Goal: Task Accomplishment & Management: Manage account settings

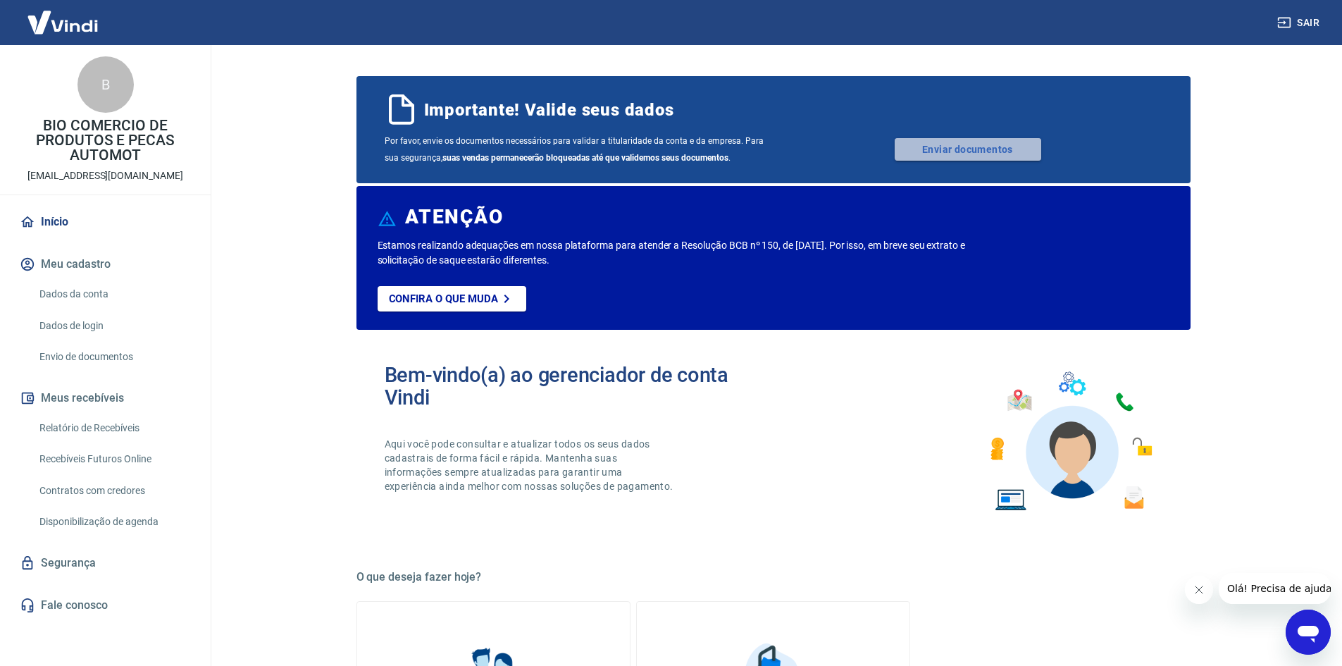
click at [950, 150] on link "Enviar documentos" at bounding box center [968, 149] width 147 height 23
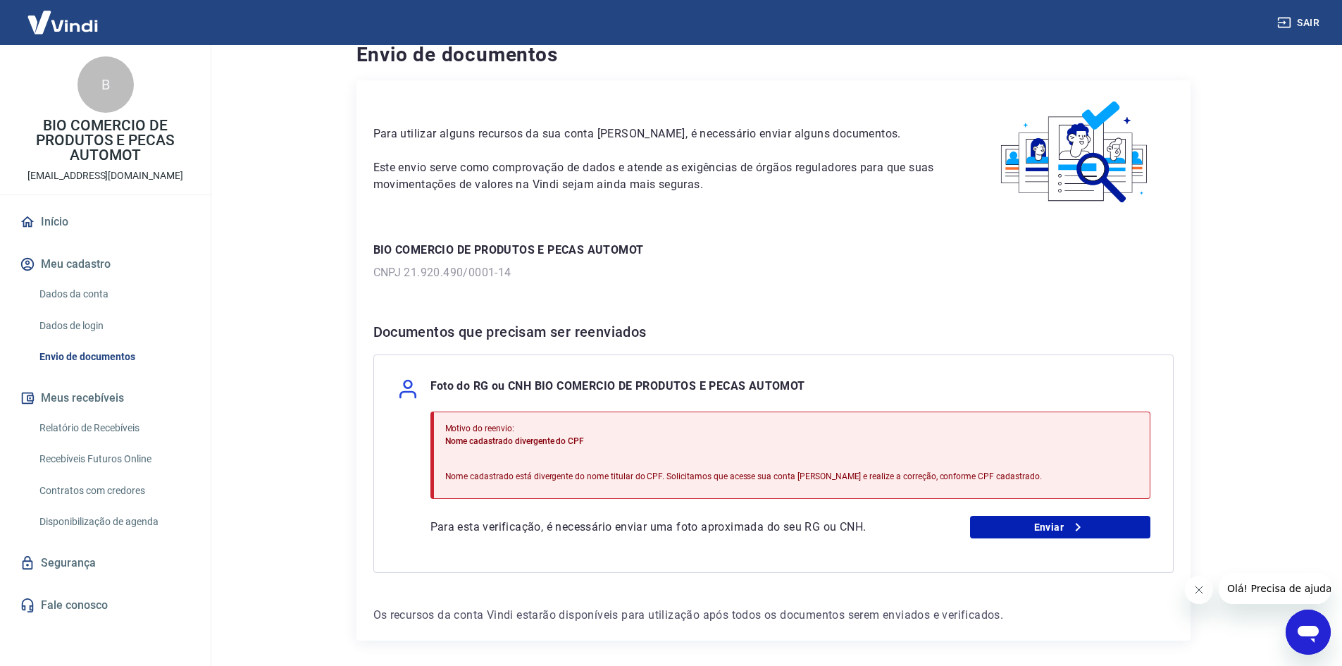
scroll to position [73, 0]
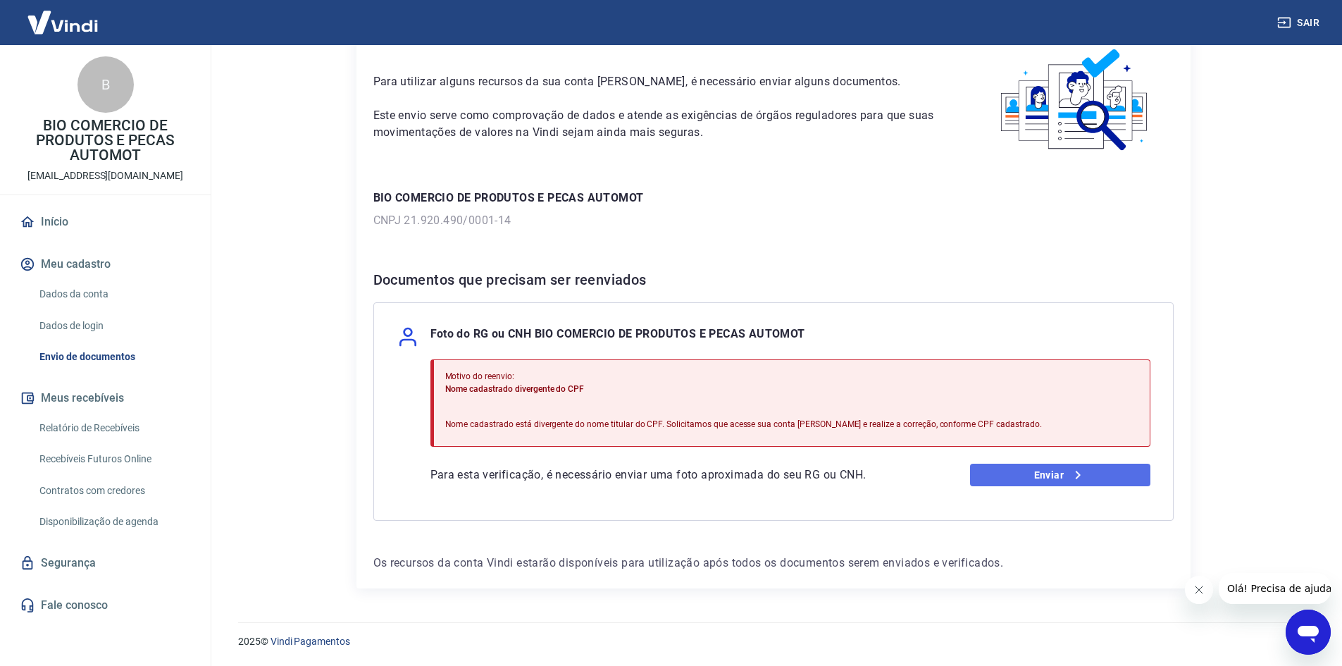
click at [1057, 473] on link "Enviar" at bounding box center [1060, 475] width 180 height 23
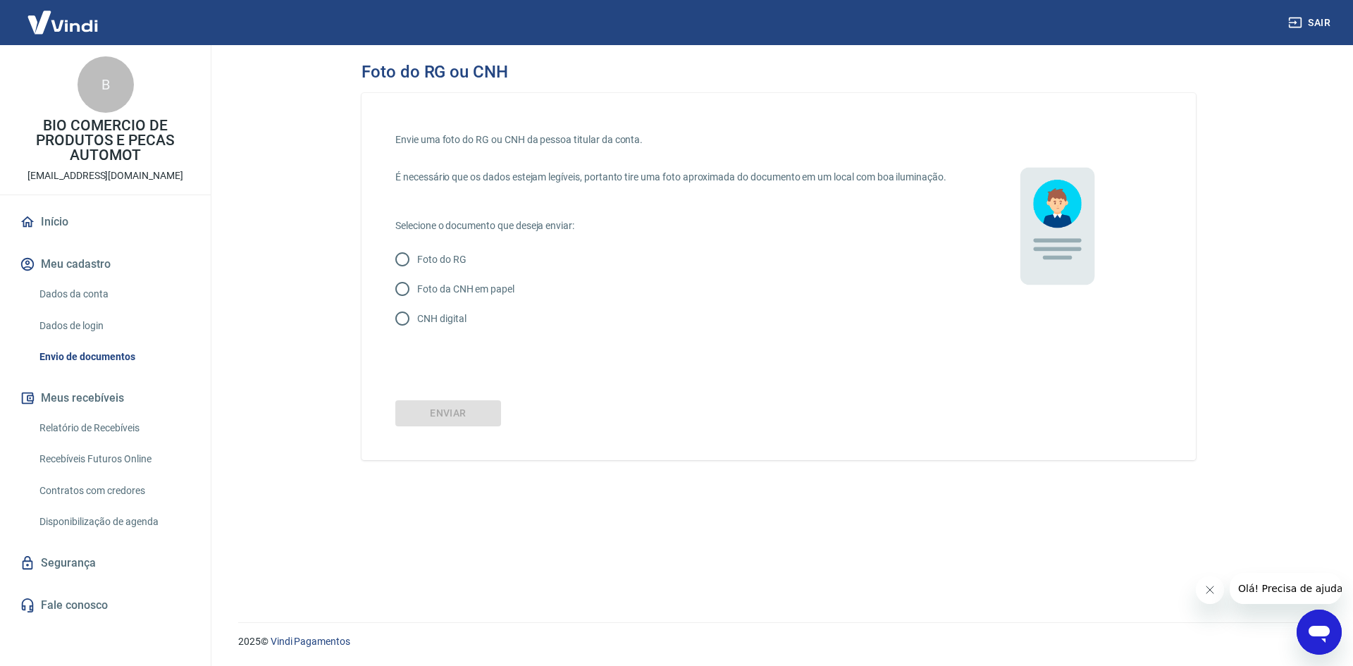
click at [451, 326] on p "CNH digital" at bounding box center [441, 318] width 49 height 15
click at [417, 333] on input "CNH digital" at bounding box center [403, 319] width 30 height 30
radio input "true"
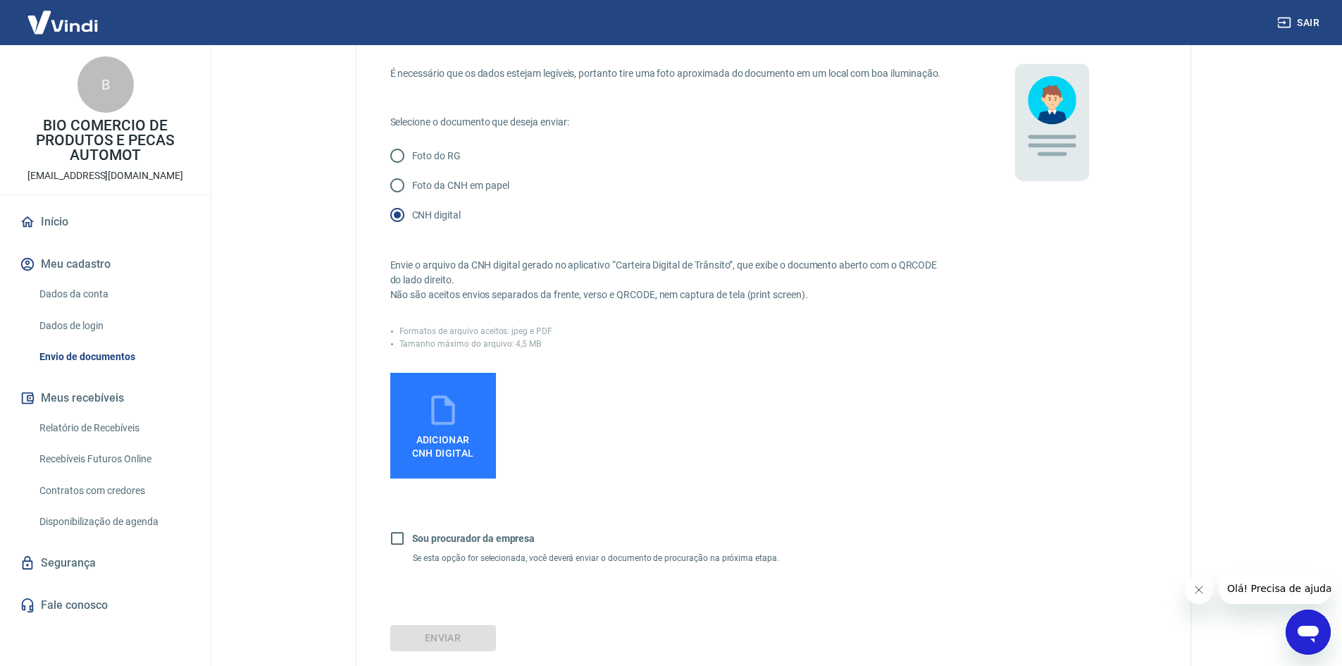
scroll to position [141, 0]
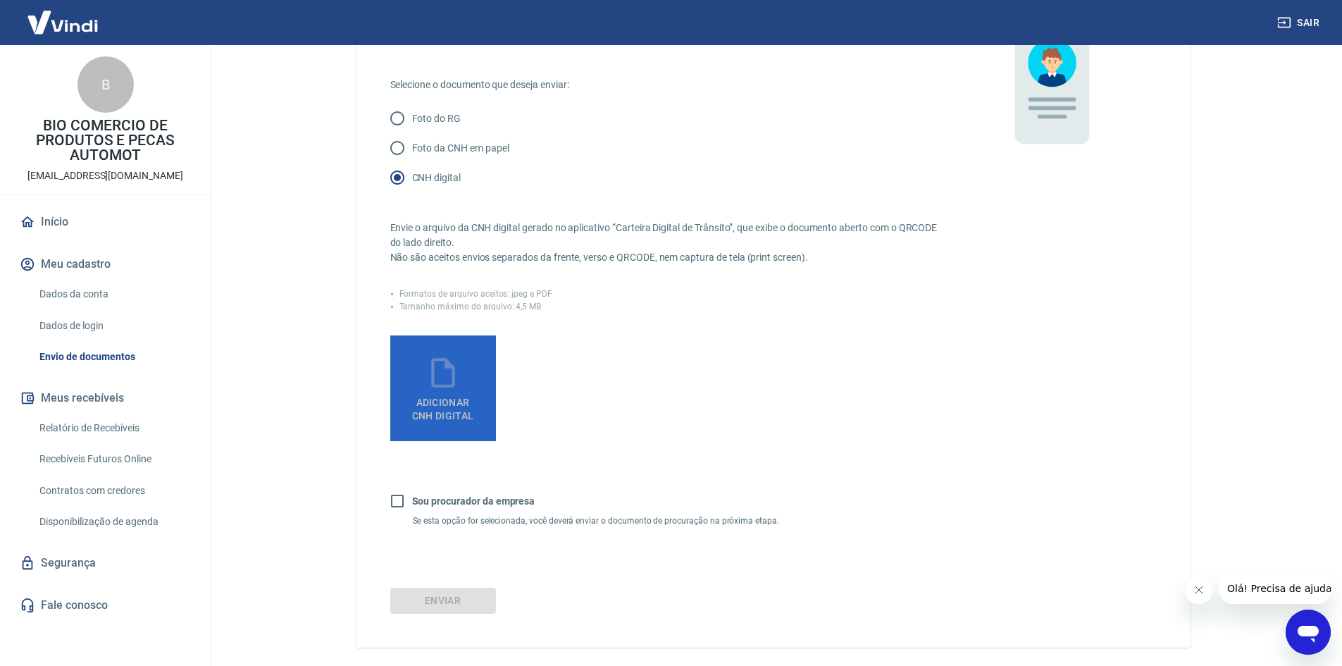
click at [467, 361] on label "Adicionar CNH Digital" at bounding box center [443, 388] width 106 height 106
click at [0, 0] on input "Adicionar CNH Digital" at bounding box center [0, 0] width 0 height 0
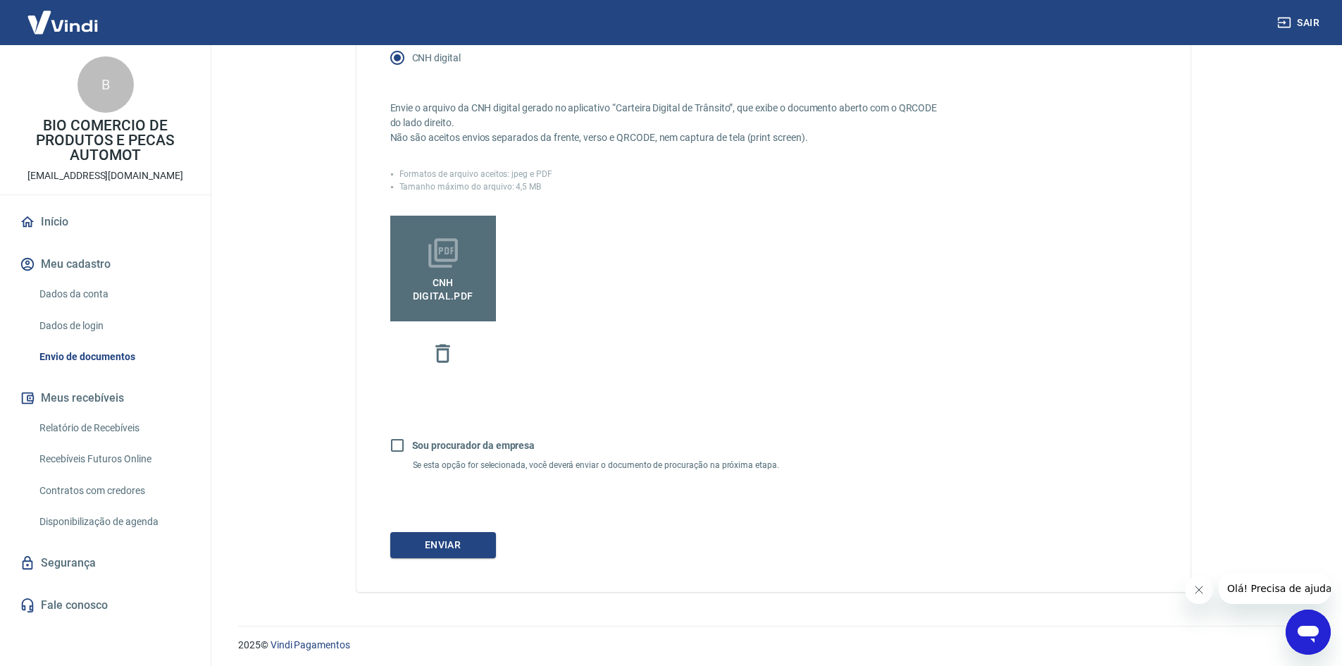
scroll to position [279, 0]
click at [447, 536] on button "Enviar" at bounding box center [443, 542] width 106 height 26
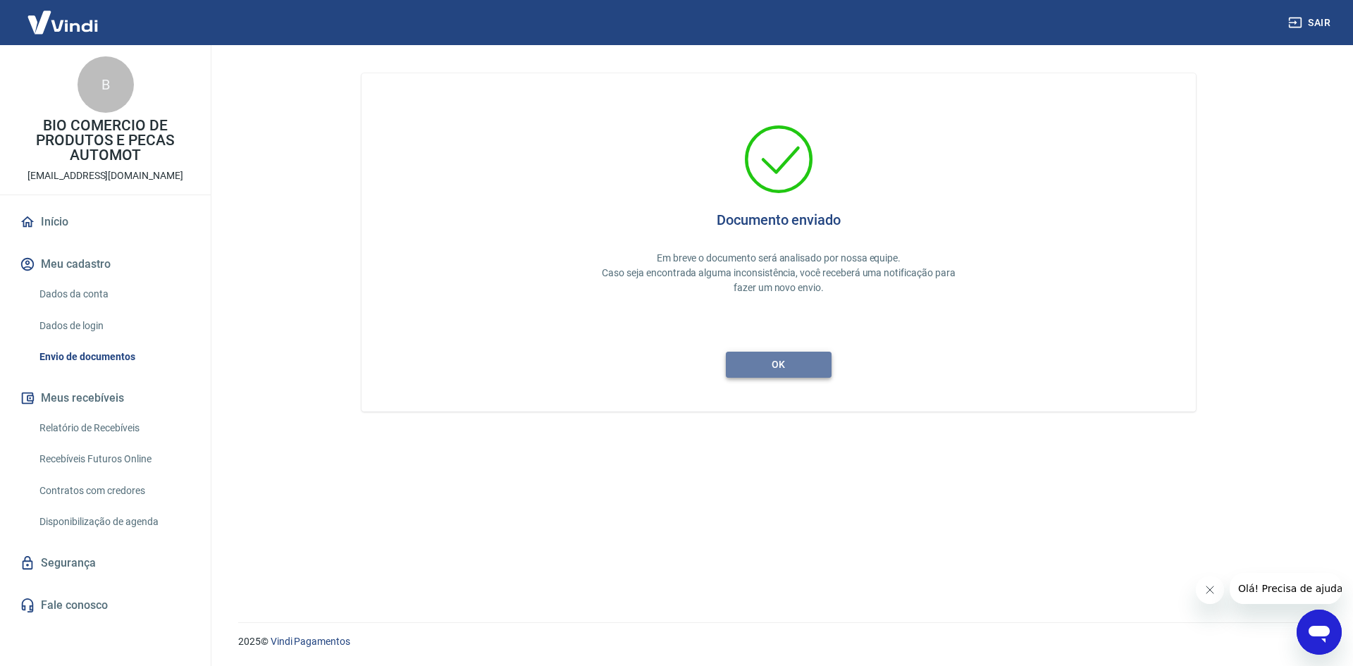
click at [782, 371] on button "ok" at bounding box center [779, 365] width 106 height 26
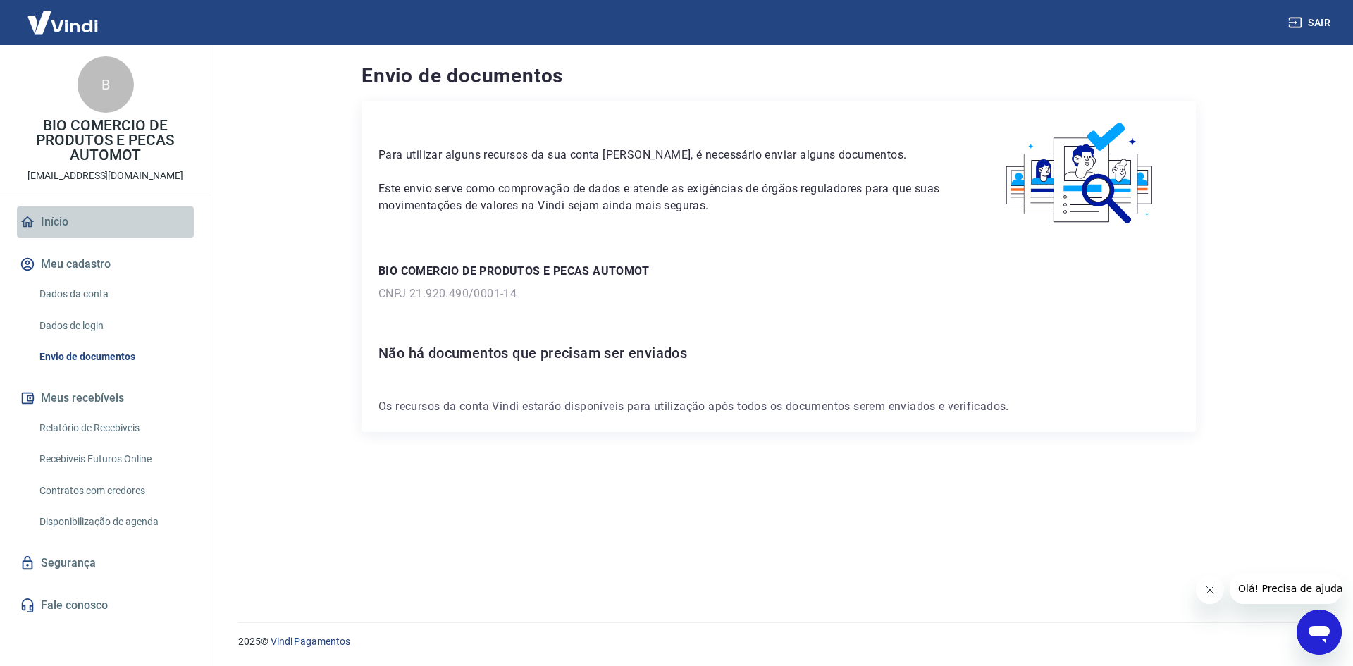
click at [54, 226] on link "Início" at bounding box center [105, 221] width 177 height 31
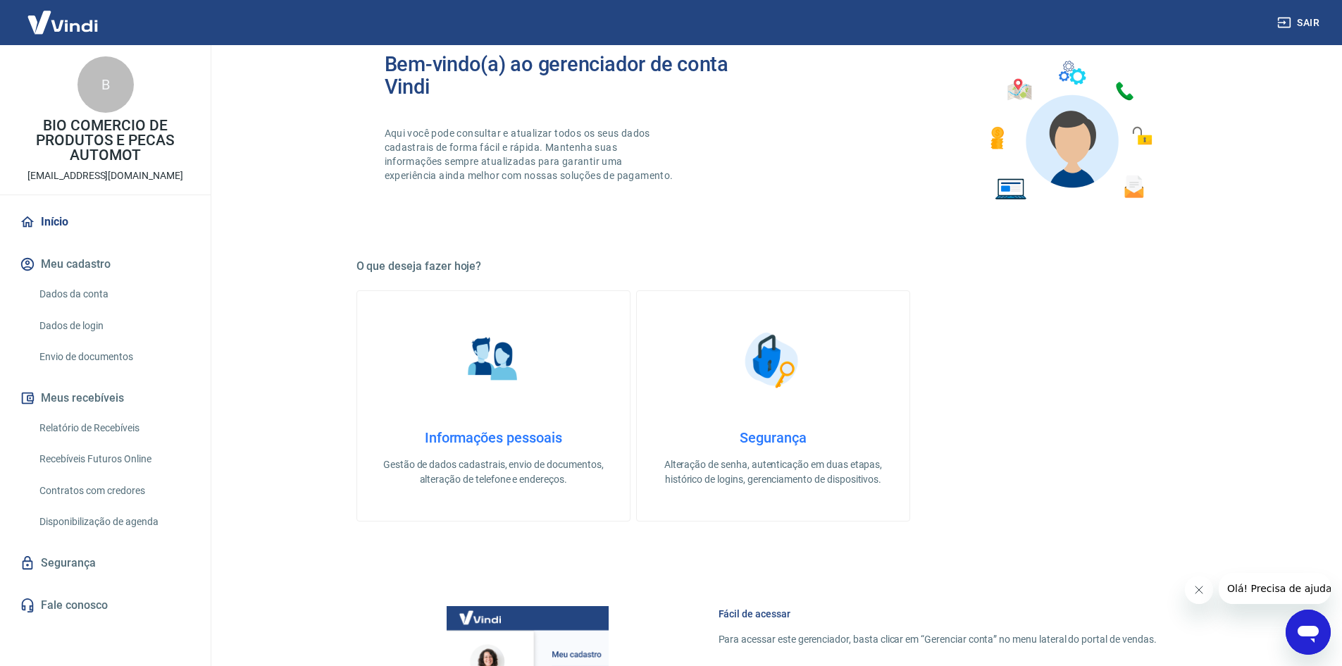
scroll to position [282, 0]
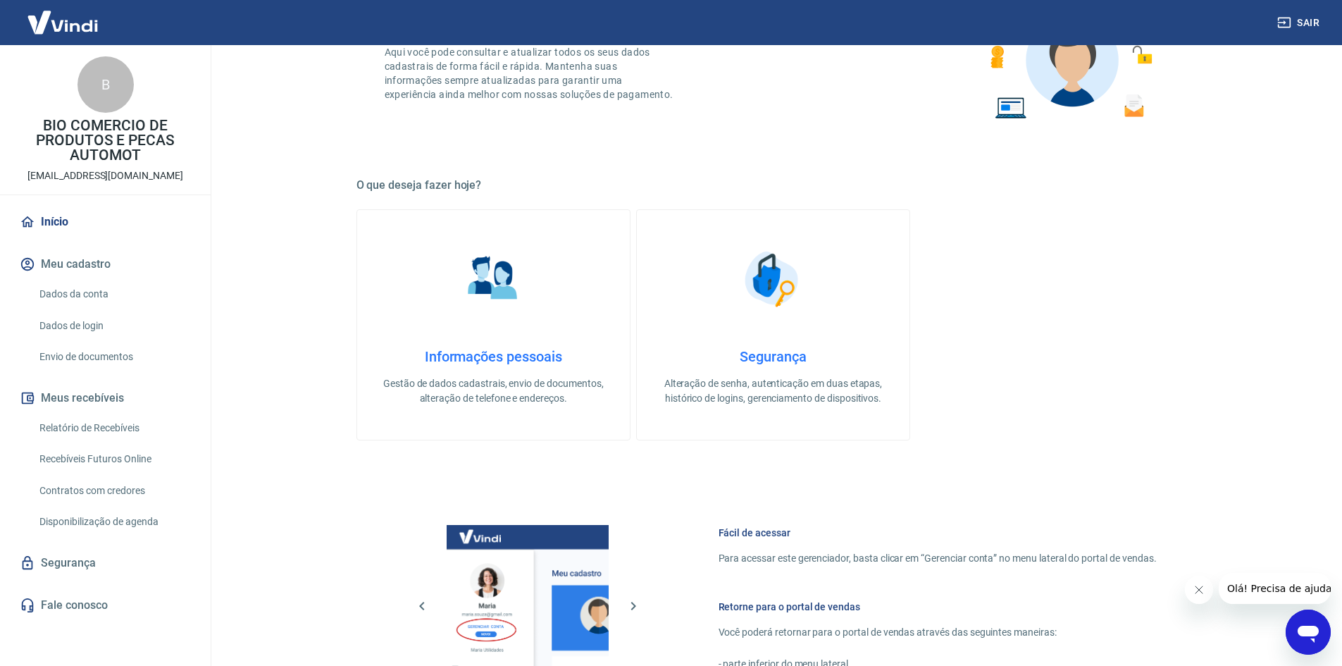
click at [527, 350] on h4 "Informações pessoais" at bounding box center [494, 356] width 228 height 17
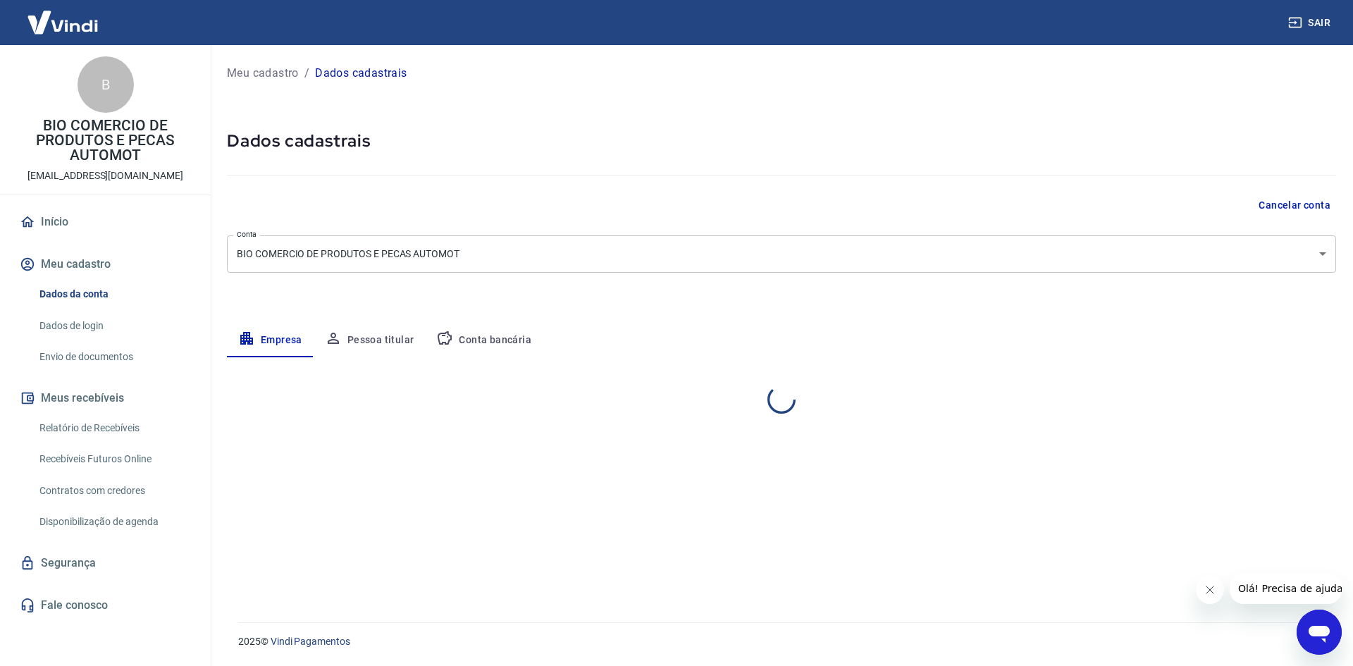
select select "PR"
select select "business"
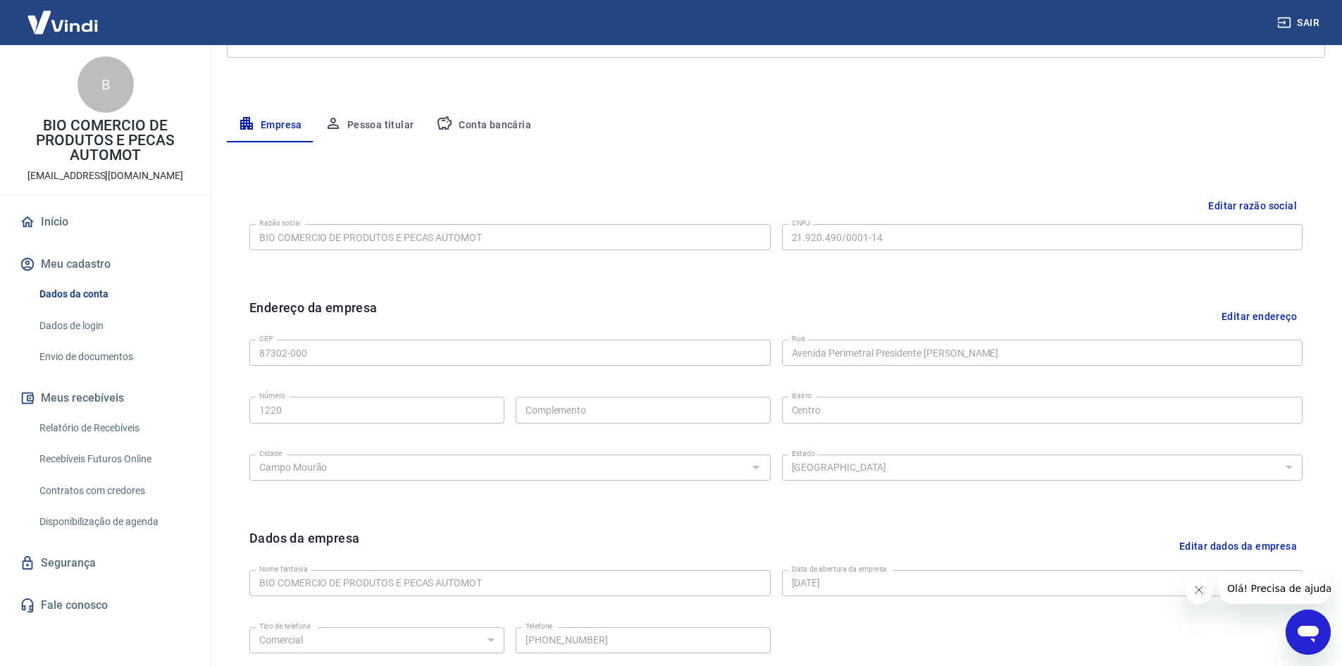
scroll to position [211, 0]
click at [381, 132] on button "Pessoa titular" at bounding box center [370, 129] width 112 height 34
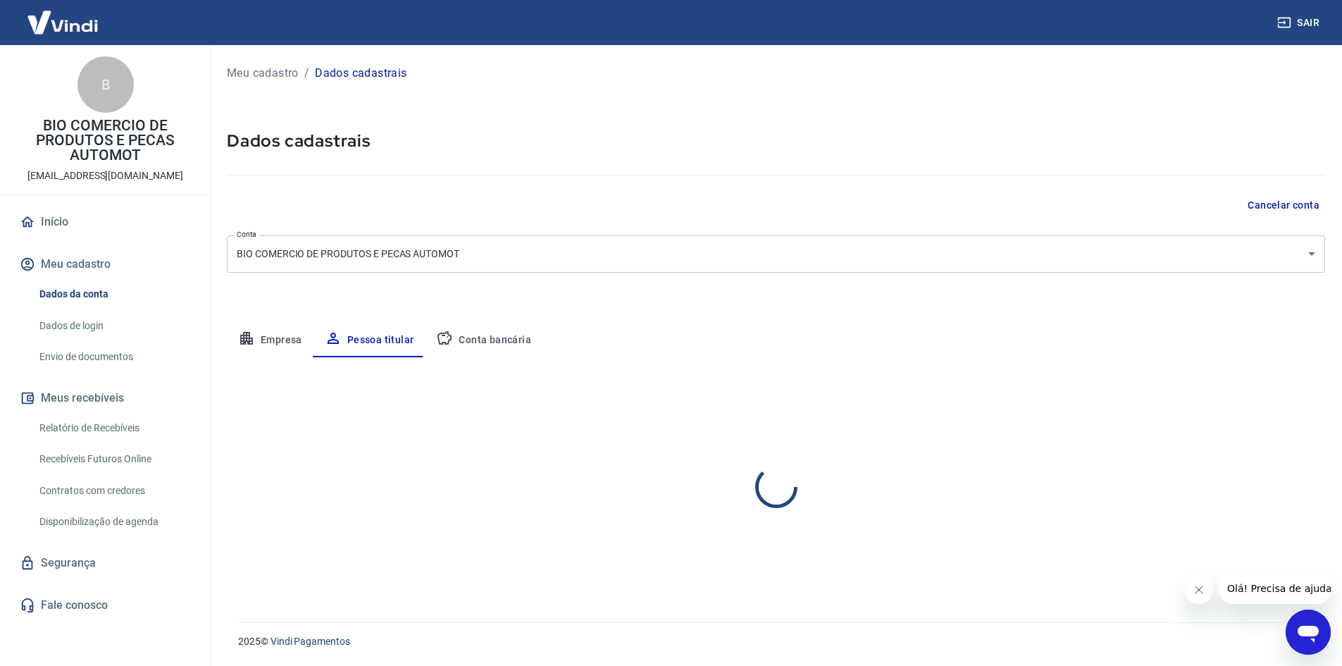
scroll to position [0, 0]
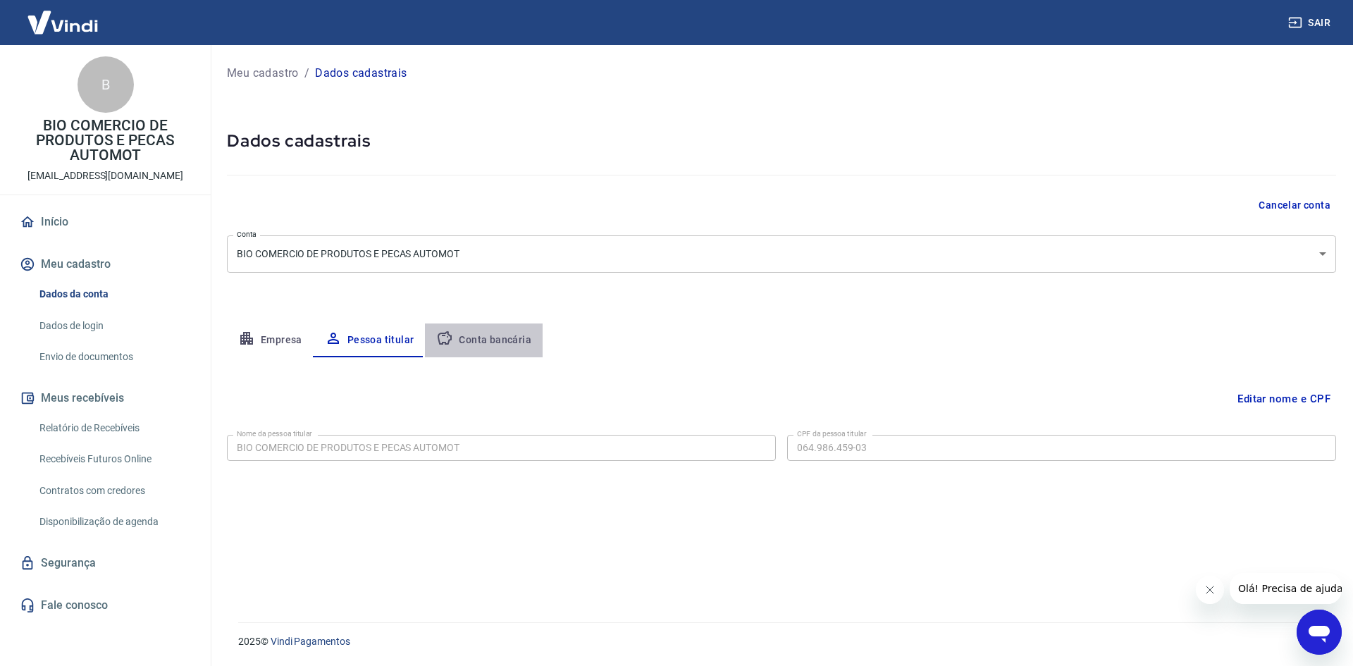
click at [488, 338] on button "Conta bancária" at bounding box center [484, 340] width 118 height 34
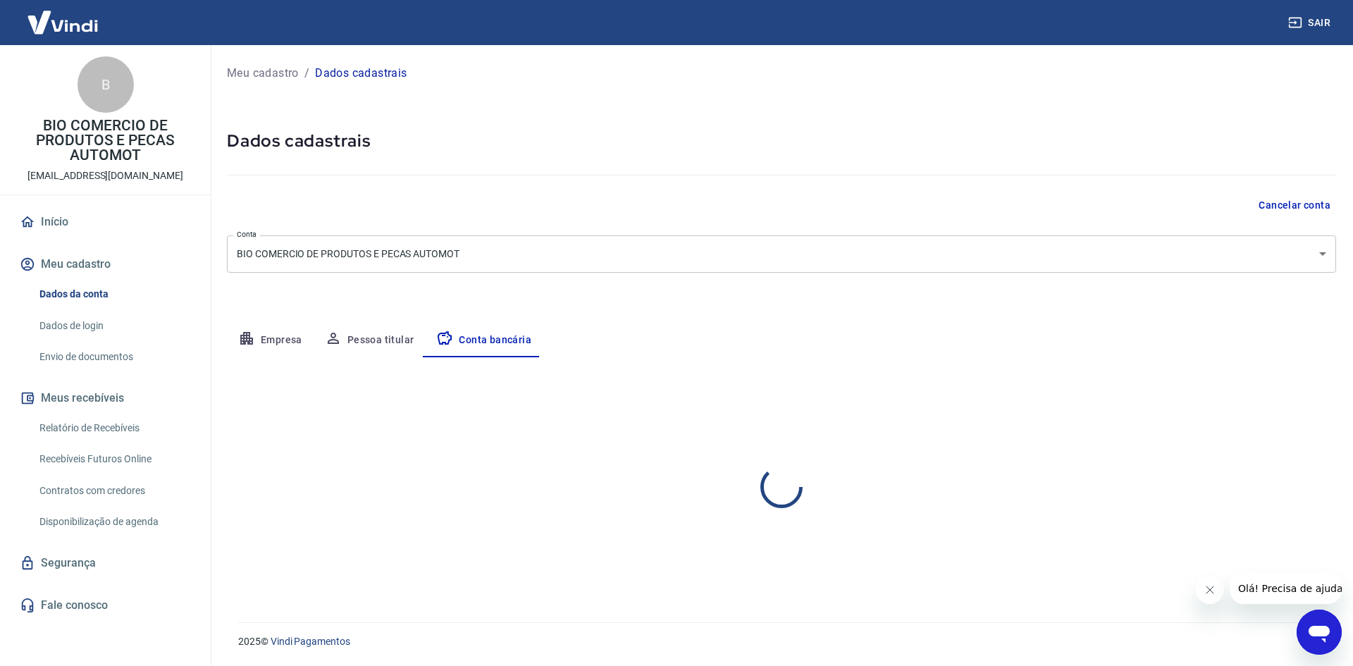
select select "1"
click at [1198, 273] on div "Meu cadastro / Dados cadastrais Dados cadastrais Cancelar conta Conta BIO COMER…" at bounding box center [781, 325] width 1143 height 560
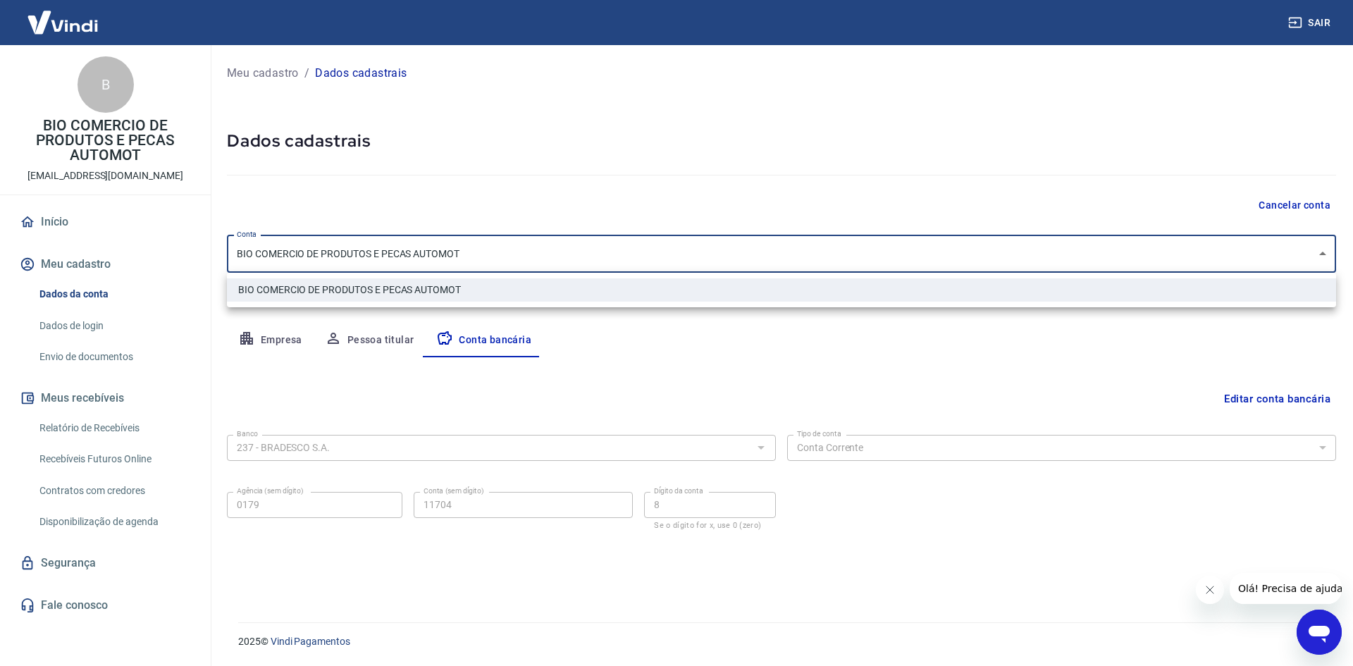
click at [1194, 265] on body "Sair B BIO COMERCIO DE PRODUTOS E PECAS AUTOMOT sitebiodescarbonizante@gmail.co…" at bounding box center [676, 333] width 1353 height 666
click at [1194, 265] on div at bounding box center [676, 333] width 1353 height 666
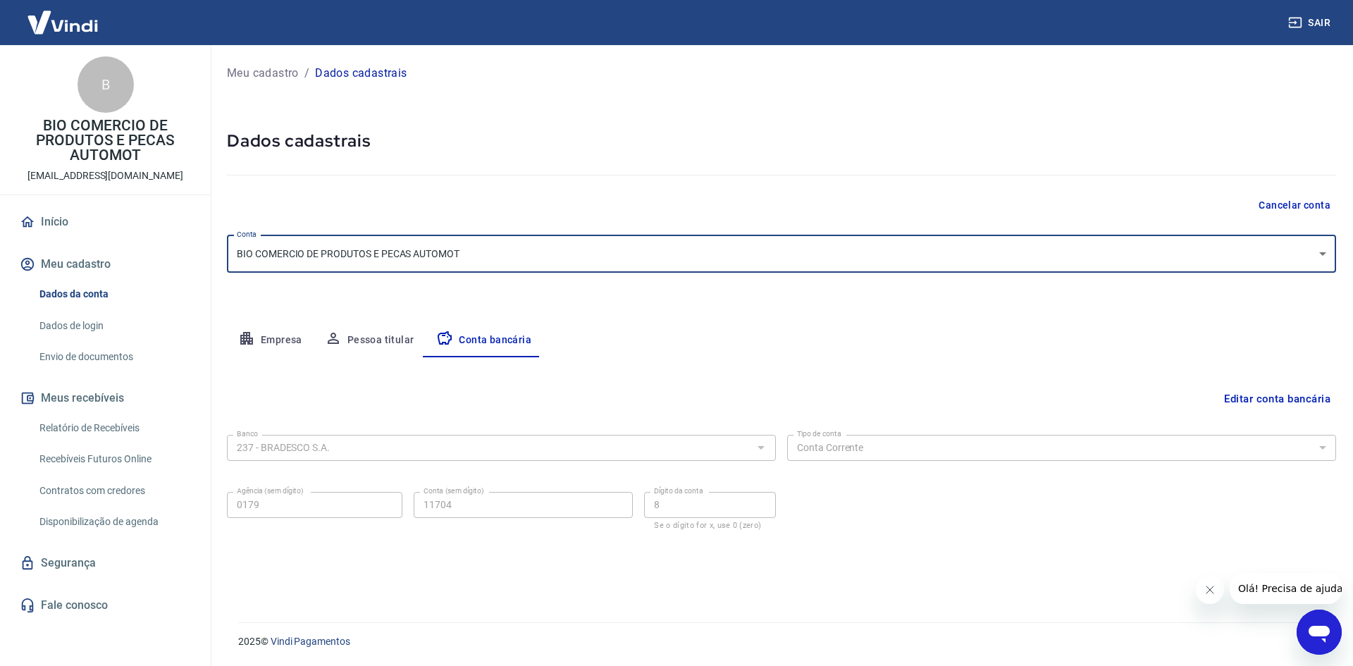
click at [877, 225] on div "Meu cadastro / Dados cadastrais Dados cadastrais Cancelar conta Conta BIO COMER…" at bounding box center [781, 325] width 1143 height 560
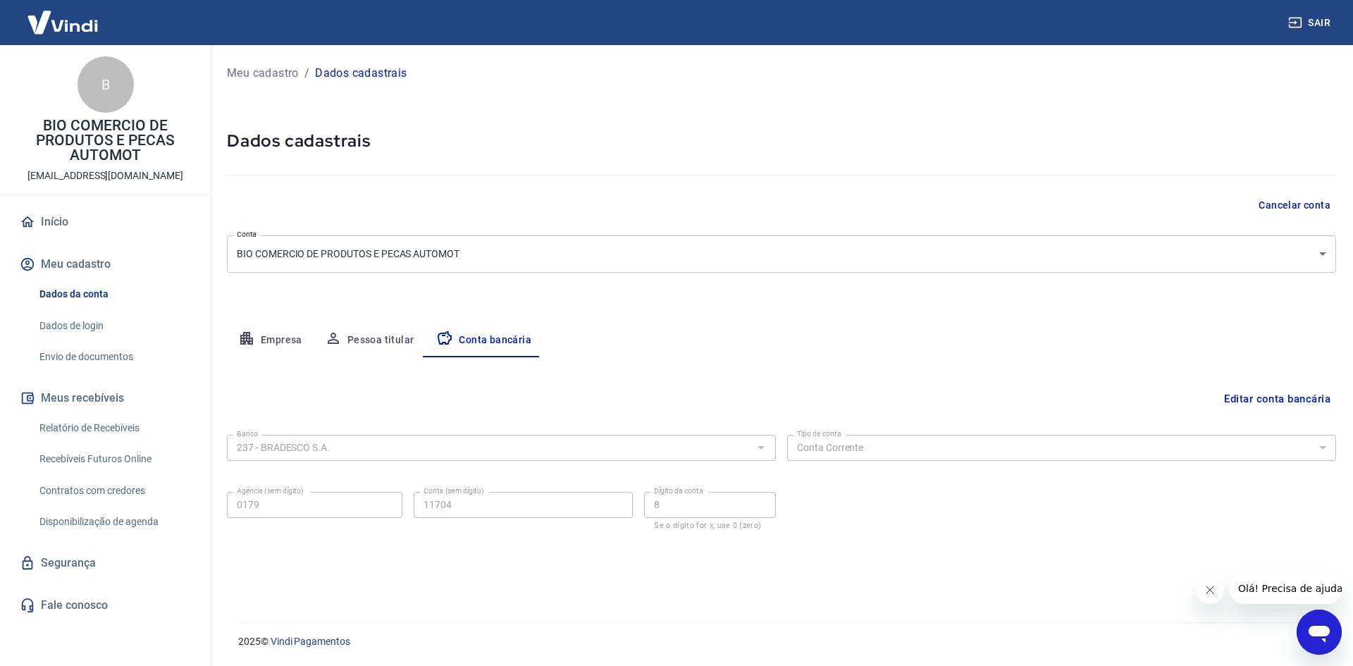
click at [275, 75] on p "Meu cadastro" at bounding box center [263, 73] width 72 height 17
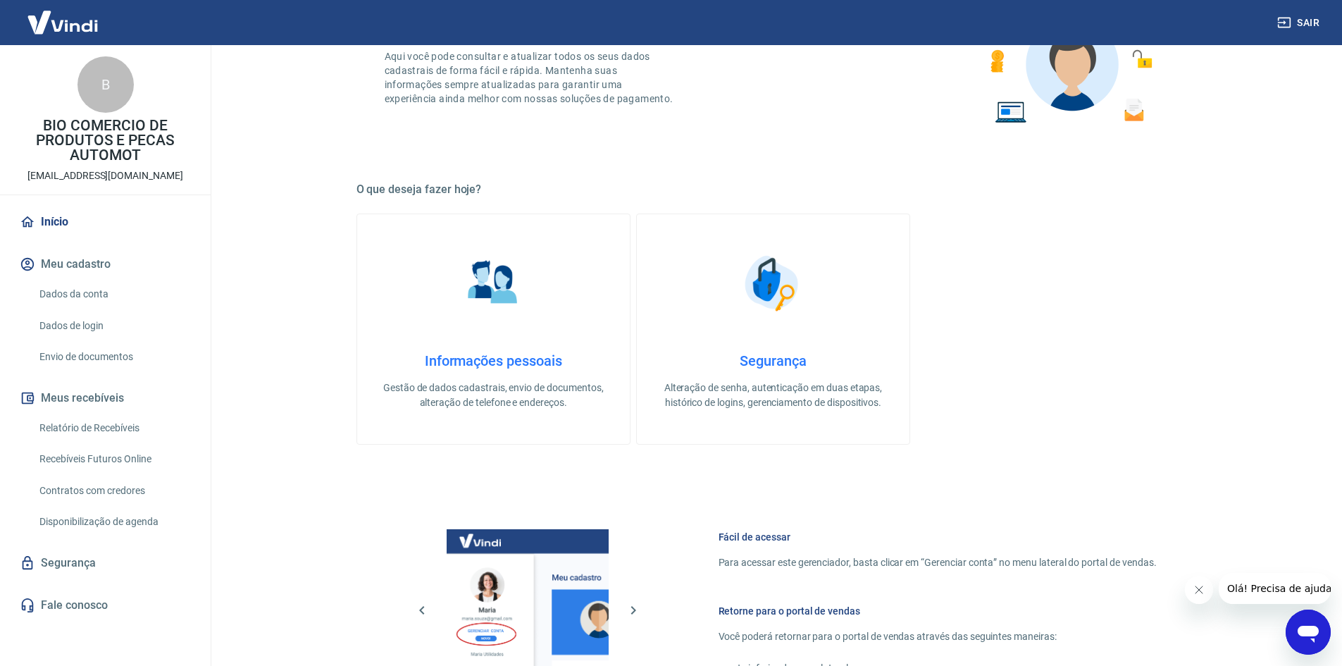
scroll to position [282, 0]
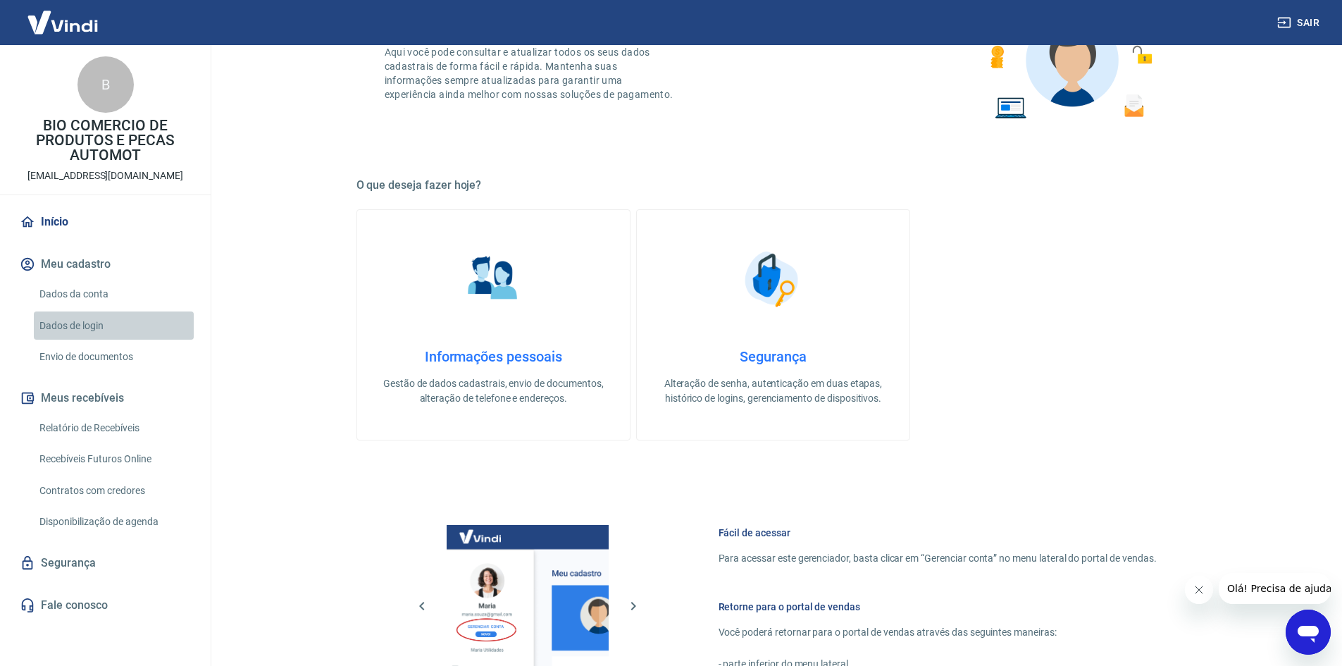
click at [98, 329] on link "Dados de login" at bounding box center [114, 325] width 160 height 29
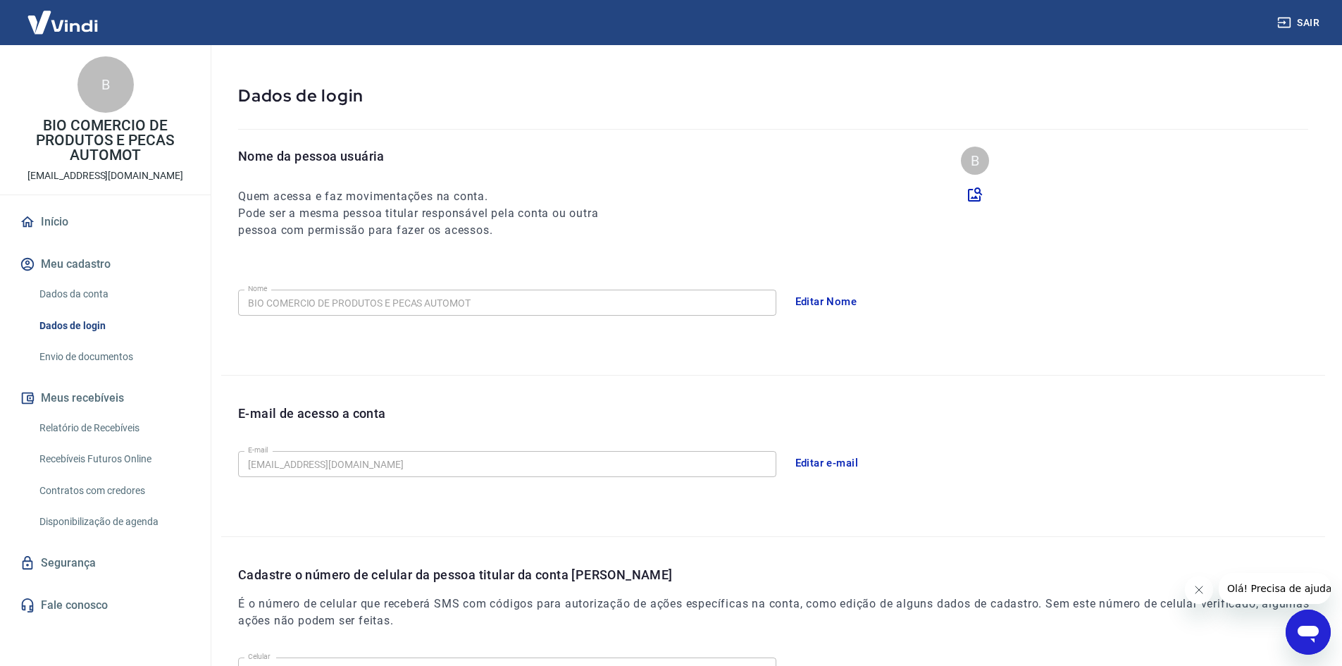
scroll to position [96, 0]
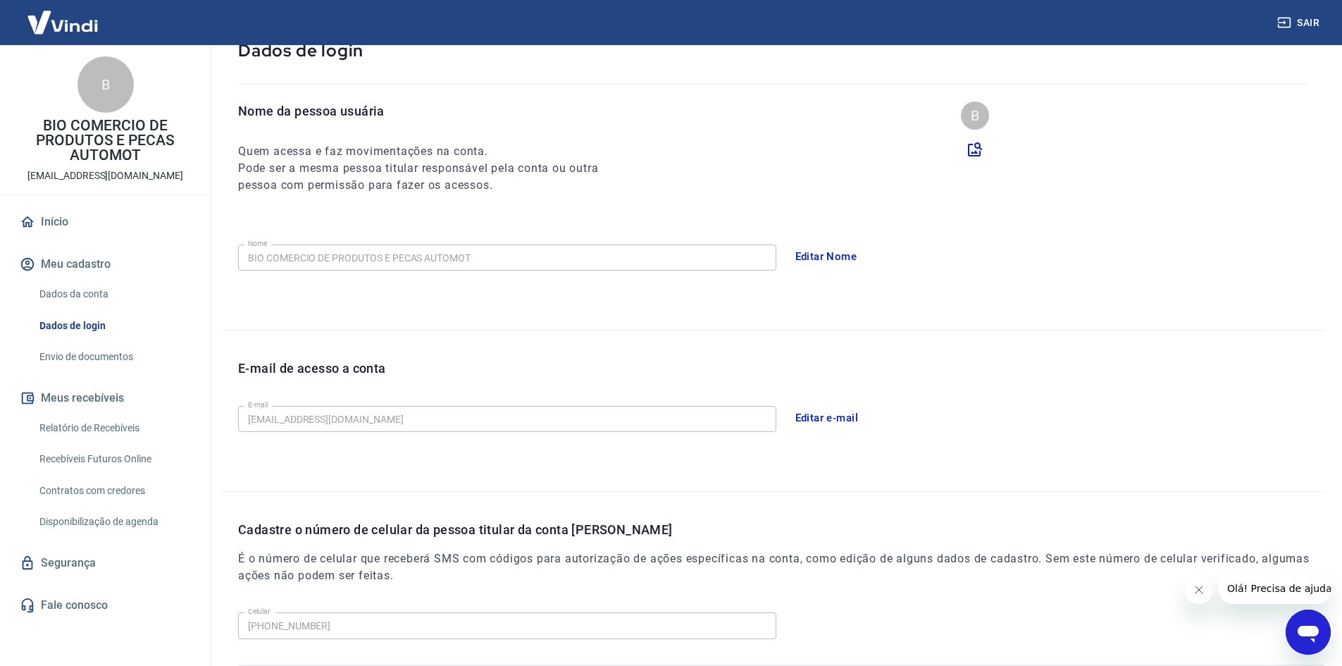
click at [100, 363] on link "Envio de documentos" at bounding box center [114, 356] width 160 height 29
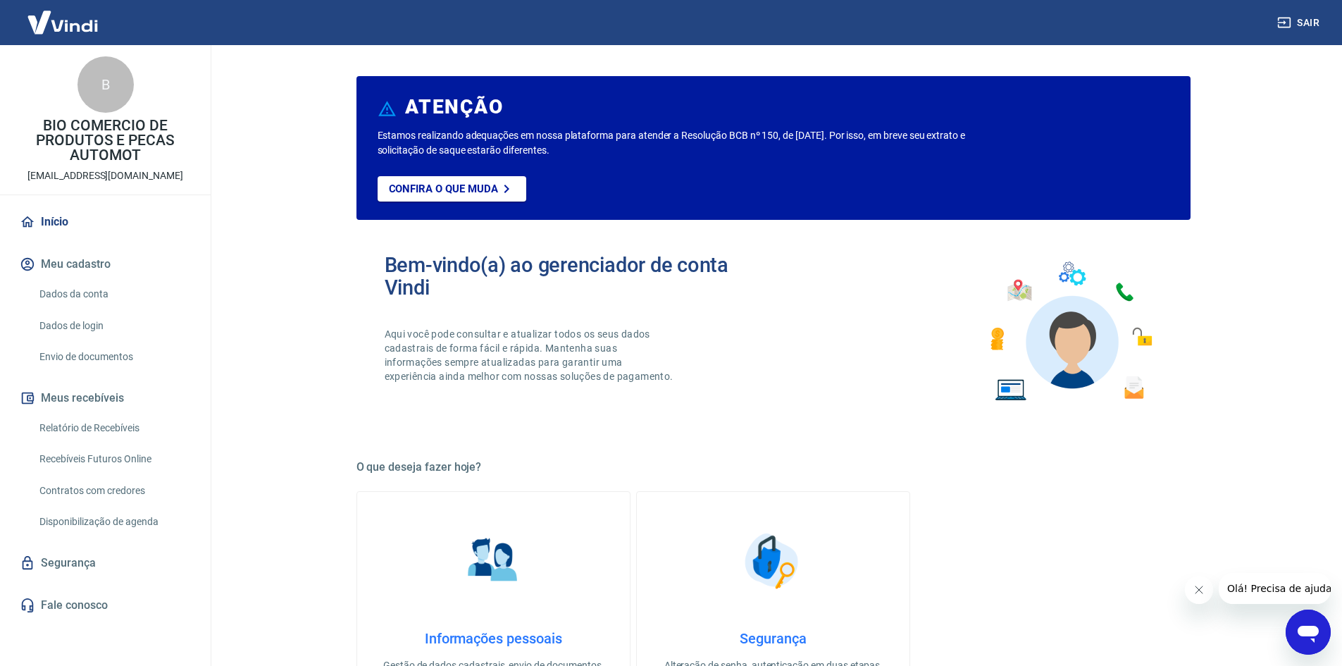
click at [101, 274] on button "Meu cadastro" at bounding box center [105, 264] width 177 height 31
click at [96, 216] on link "Início" at bounding box center [105, 221] width 177 height 31
click at [56, 263] on button "Meu cadastro" at bounding box center [105, 264] width 177 height 31
click at [70, 290] on link "Dados da conta" at bounding box center [114, 294] width 160 height 29
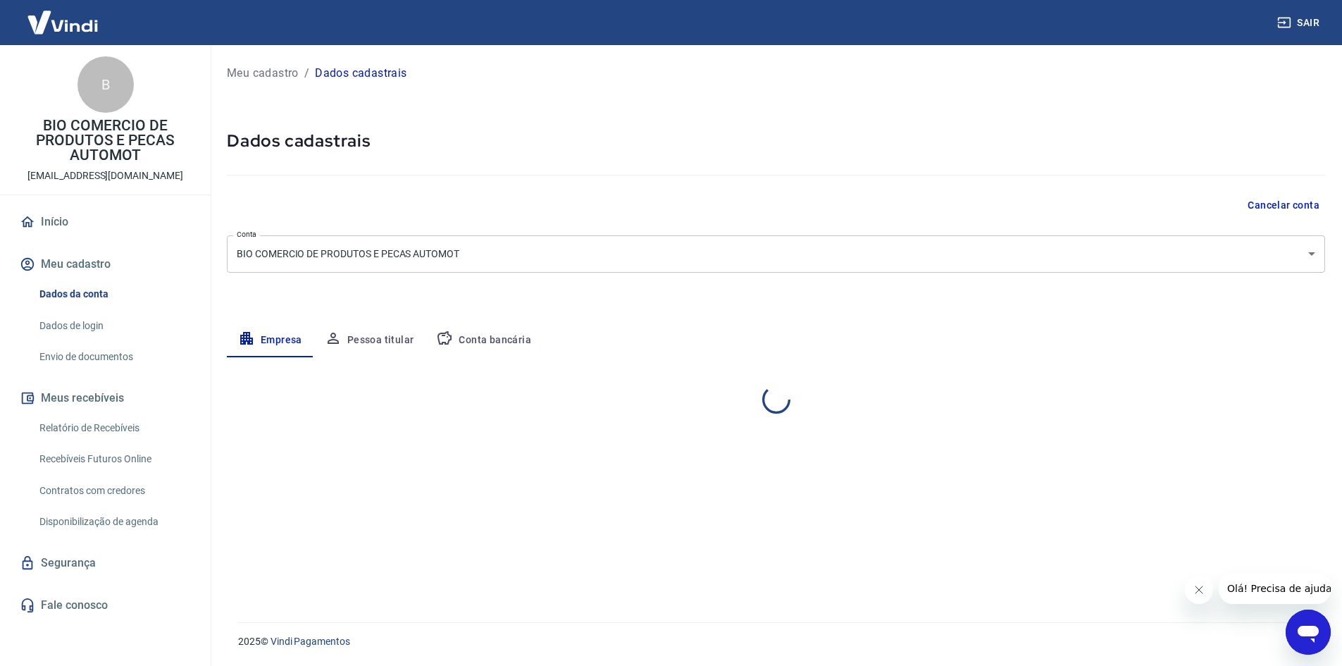
select select "PR"
select select "business"
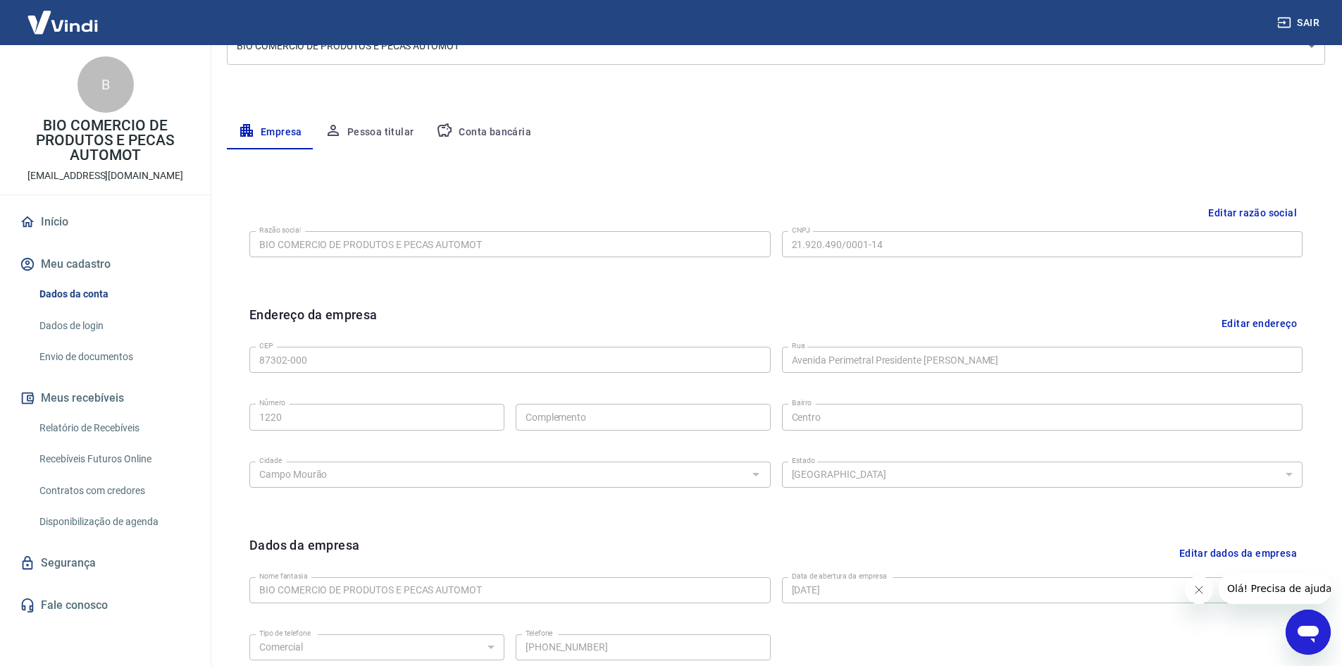
scroll to position [211, 0]
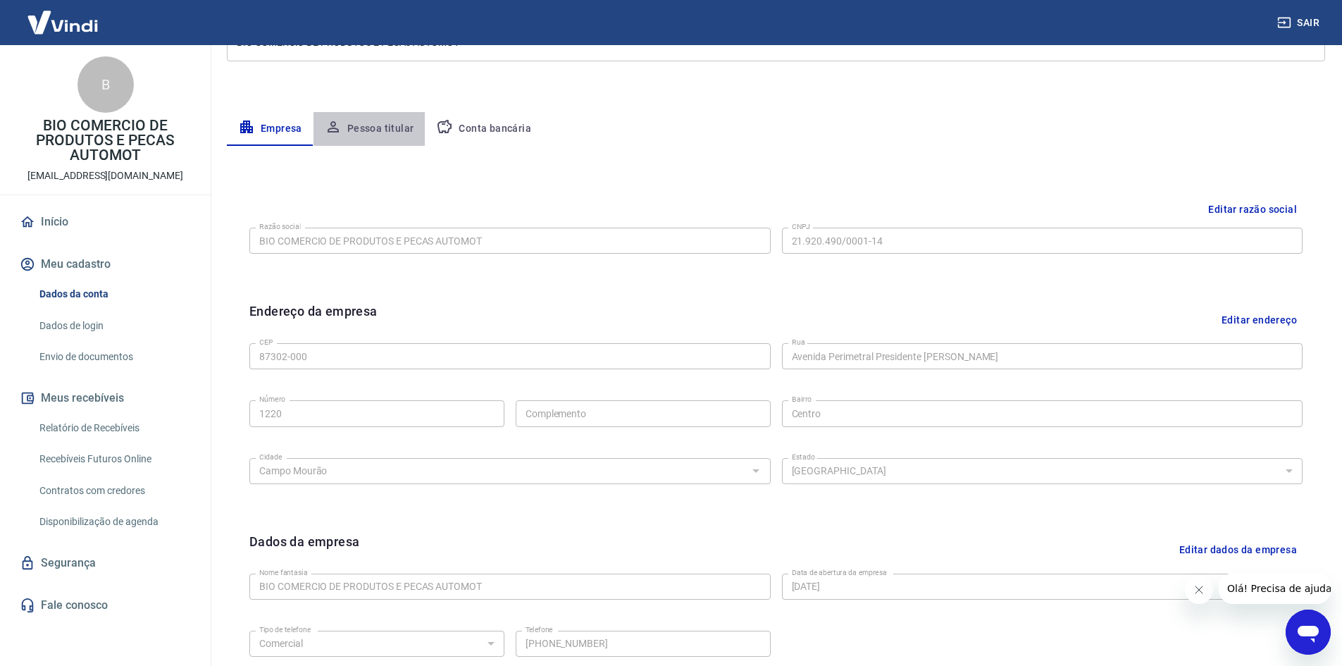
click at [379, 132] on button "Pessoa titular" at bounding box center [370, 129] width 112 height 34
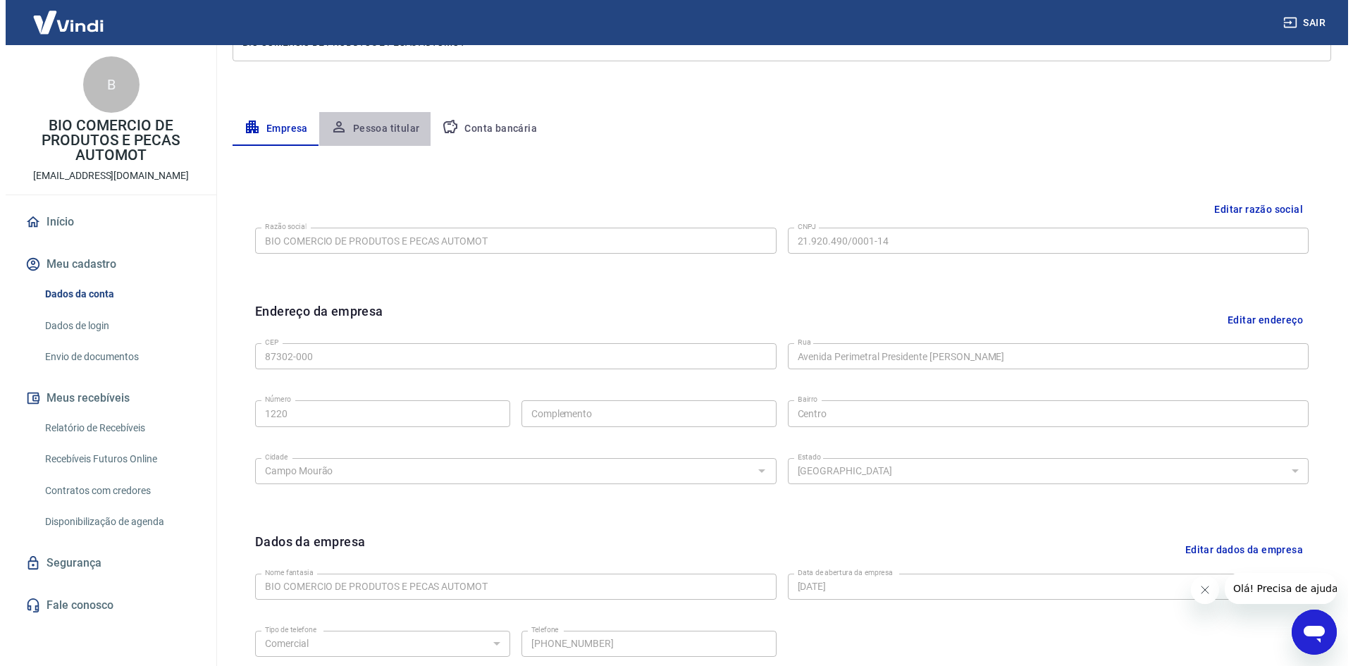
scroll to position [0, 0]
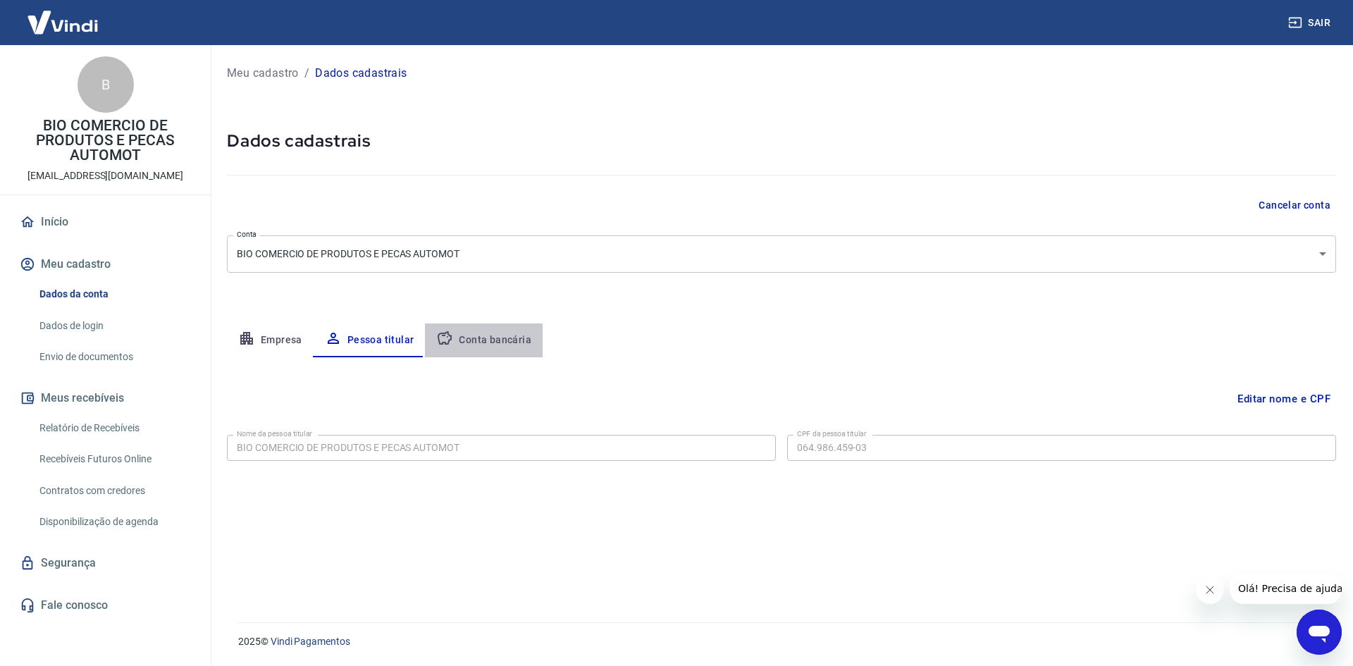
click at [509, 342] on button "Conta bancária" at bounding box center [484, 340] width 118 height 34
select select "1"
click at [58, 609] on link "Fale conosco" at bounding box center [105, 605] width 177 height 31
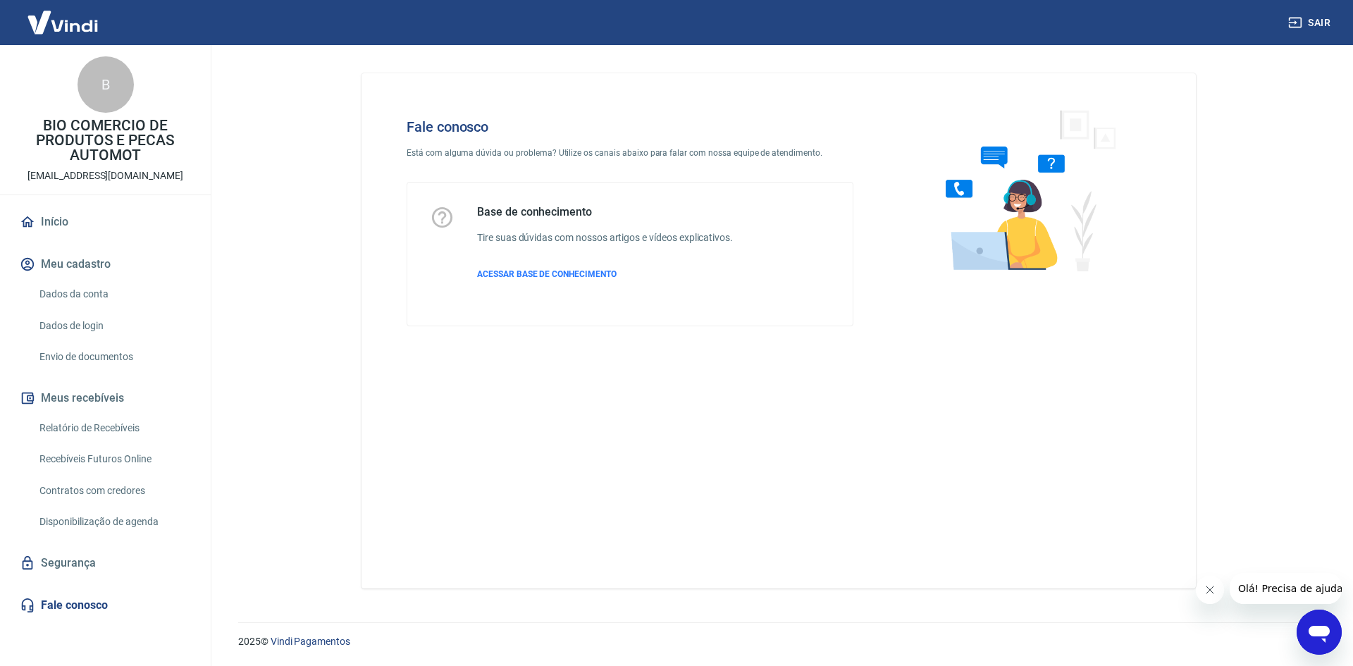
click at [1321, 628] on icon "Abrir janela de mensagens" at bounding box center [1319, 634] width 21 height 17
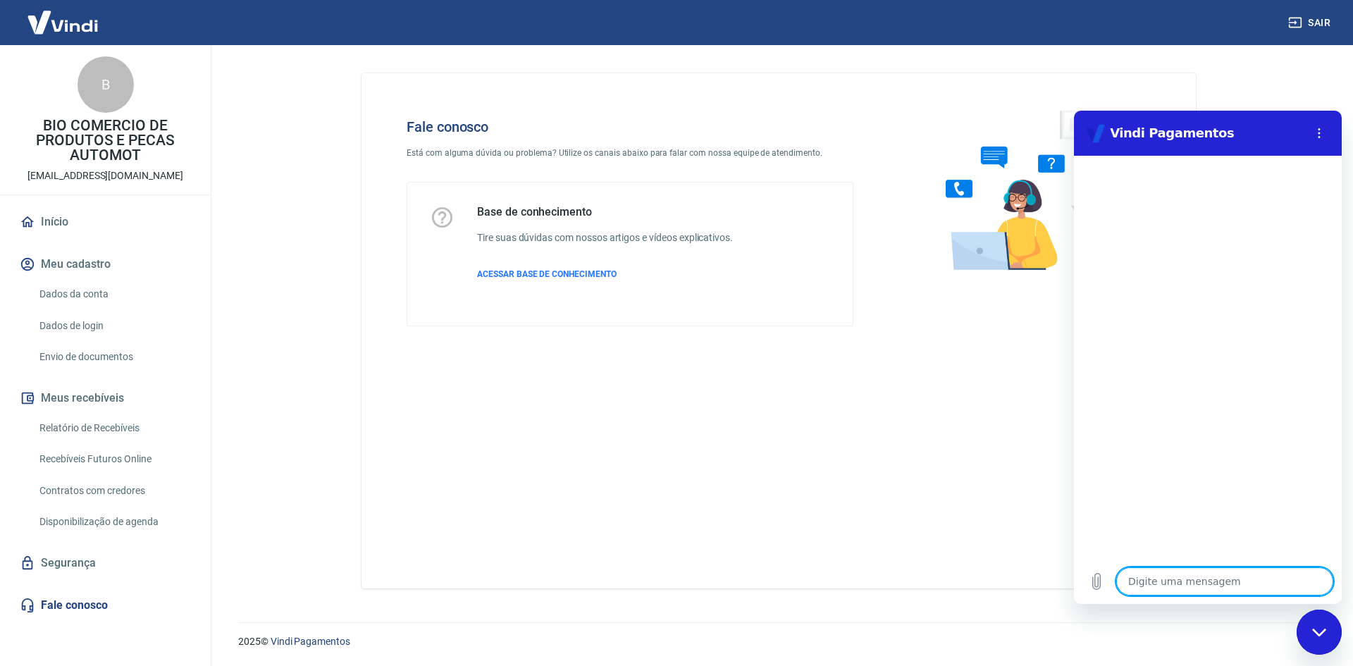
click at [1173, 583] on textarea at bounding box center [1224, 581] width 217 height 28
type textarea "p"
type textarea "x"
type textarea "pr"
type textarea "x"
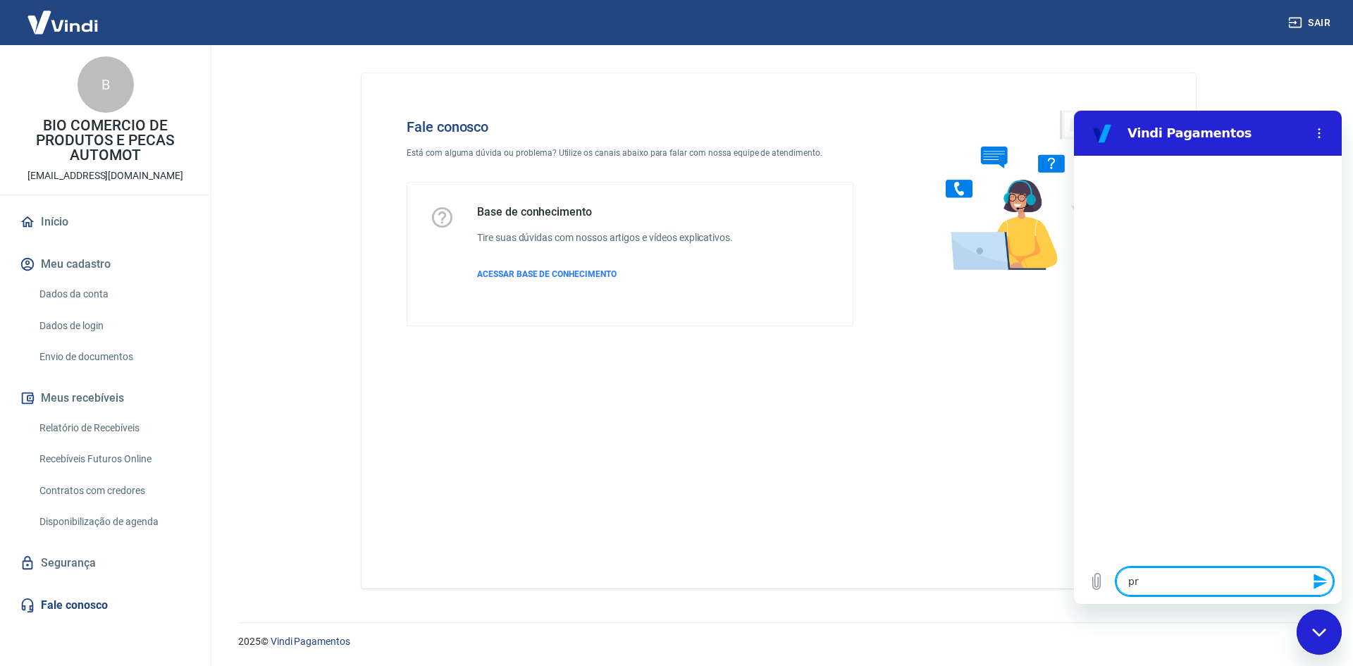
type textarea "pre"
type textarea "x"
type textarea "prec"
type textarea "x"
type textarea "preci"
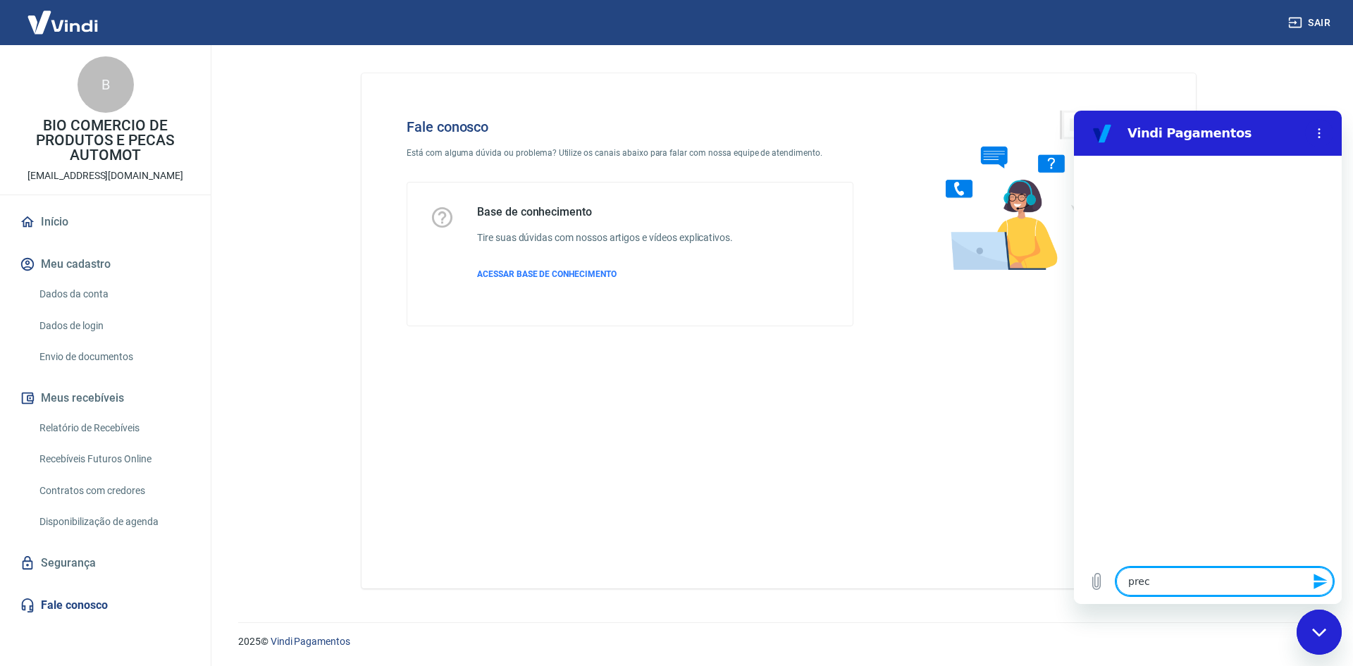
type textarea "x"
type textarea "precis"
type textarea "x"
type textarea "preciso"
type textarea "x"
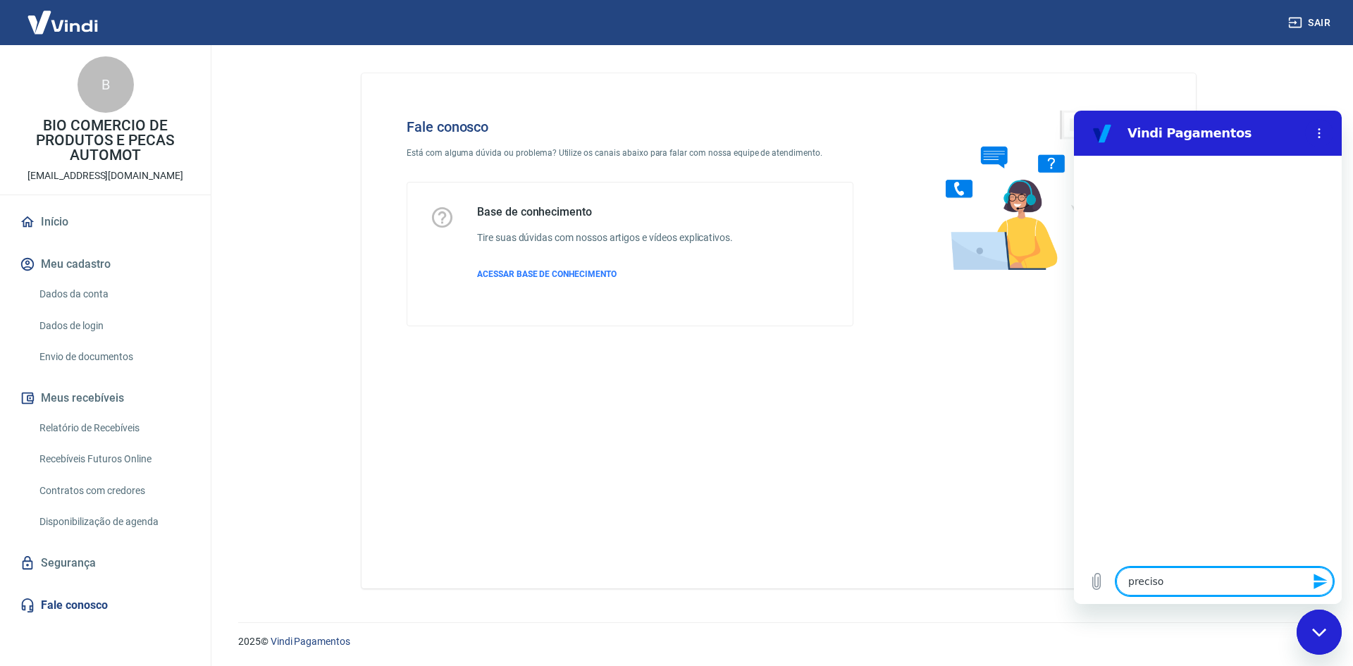
type textarea "preciso"
type textarea "x"
type textarea "preciso d"
type textarea "x"
type textarea "preciso de"
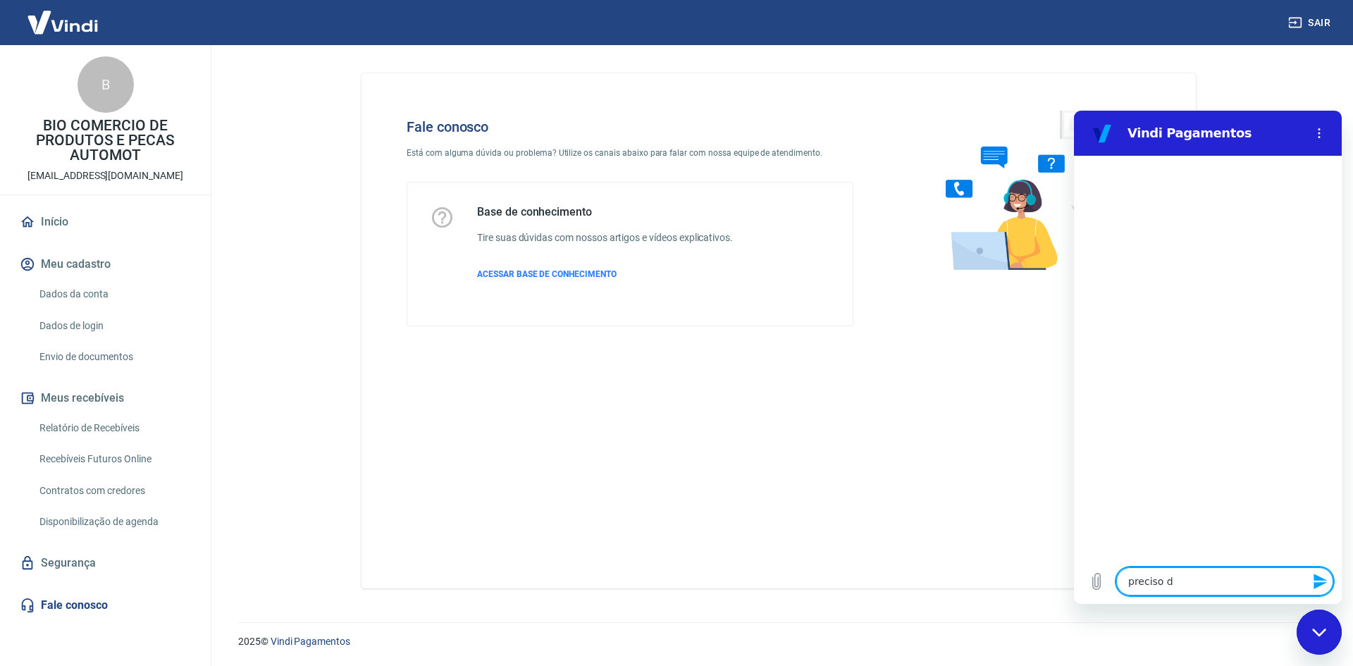
type textarea "x"
type textarea "preciso de"
type textarea "x"
type textarea "preciso de a"
type textarea "x"
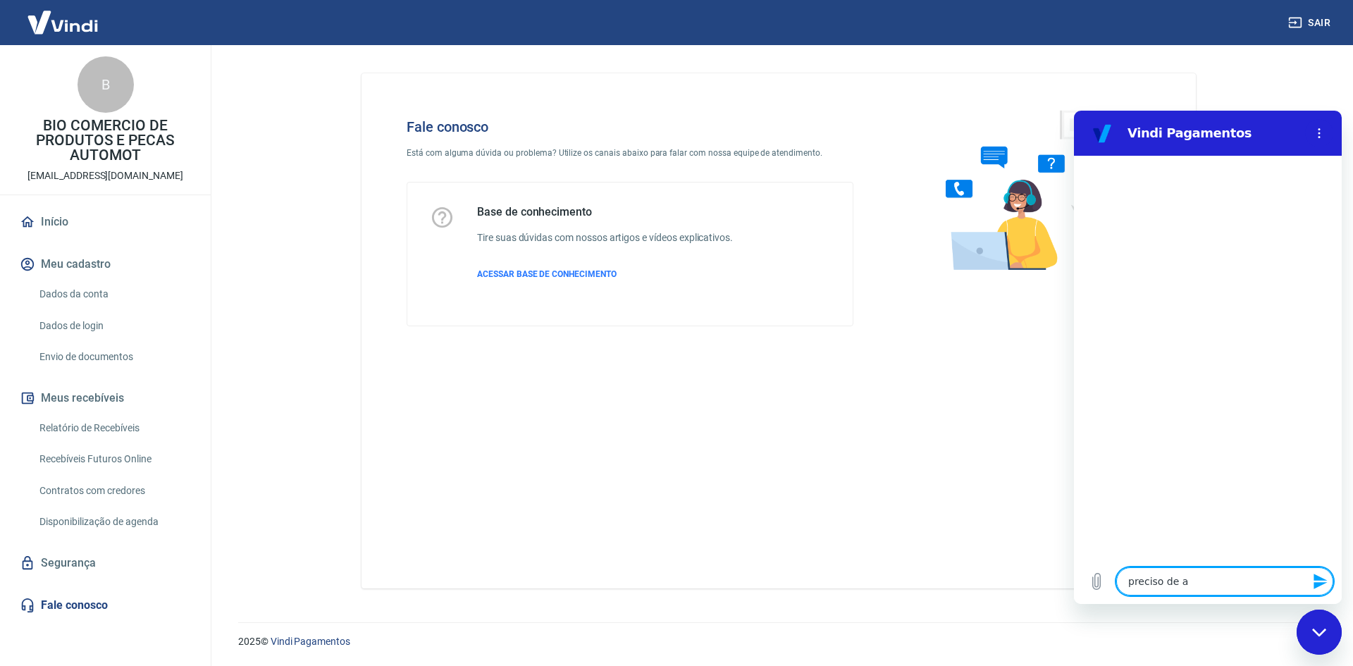
type textarea "preciso de aj"
type textarea "x"
type textarea "preciso de aju"
type textarea "x"
type textarea "preciso de ajud"
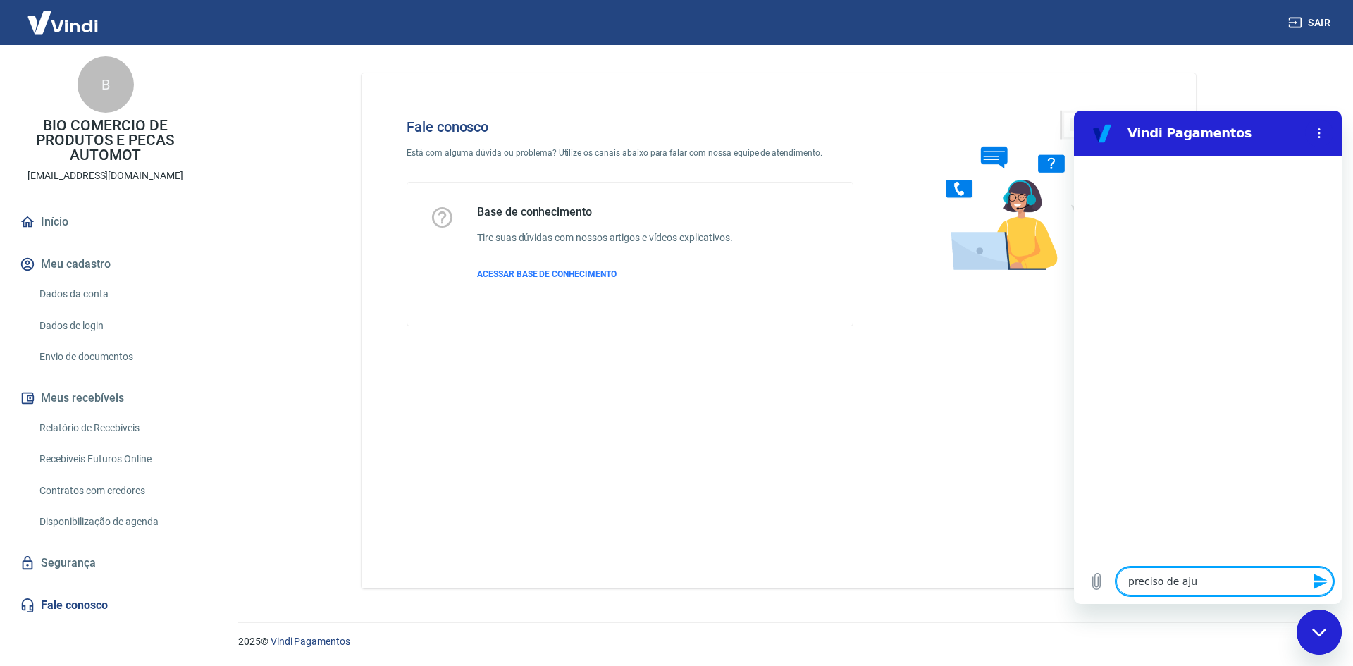
type textarea "x"
type textarea "preciso de ajuda"
type textarea "x"
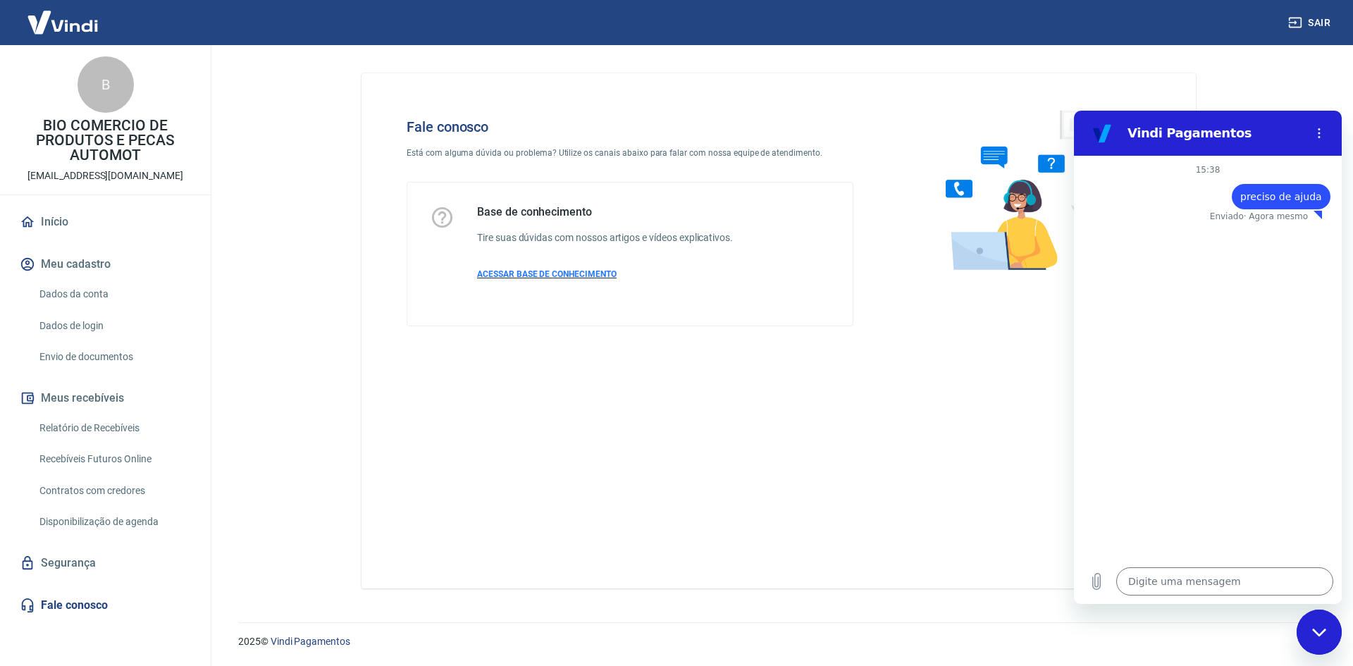
click at [523, 275] on span "ACESSAR BASE DE CONHECIMENTO" at bounding box center [547, 274] width 140 height 10
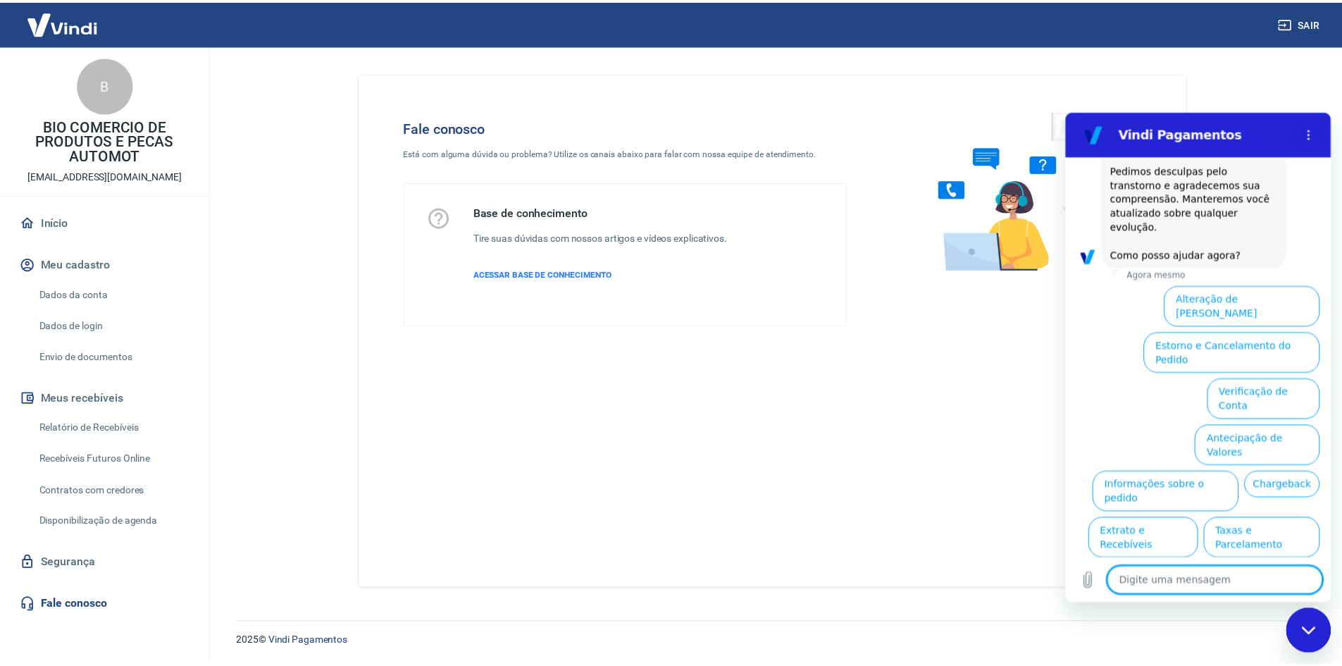
scroll to position [371, 0]
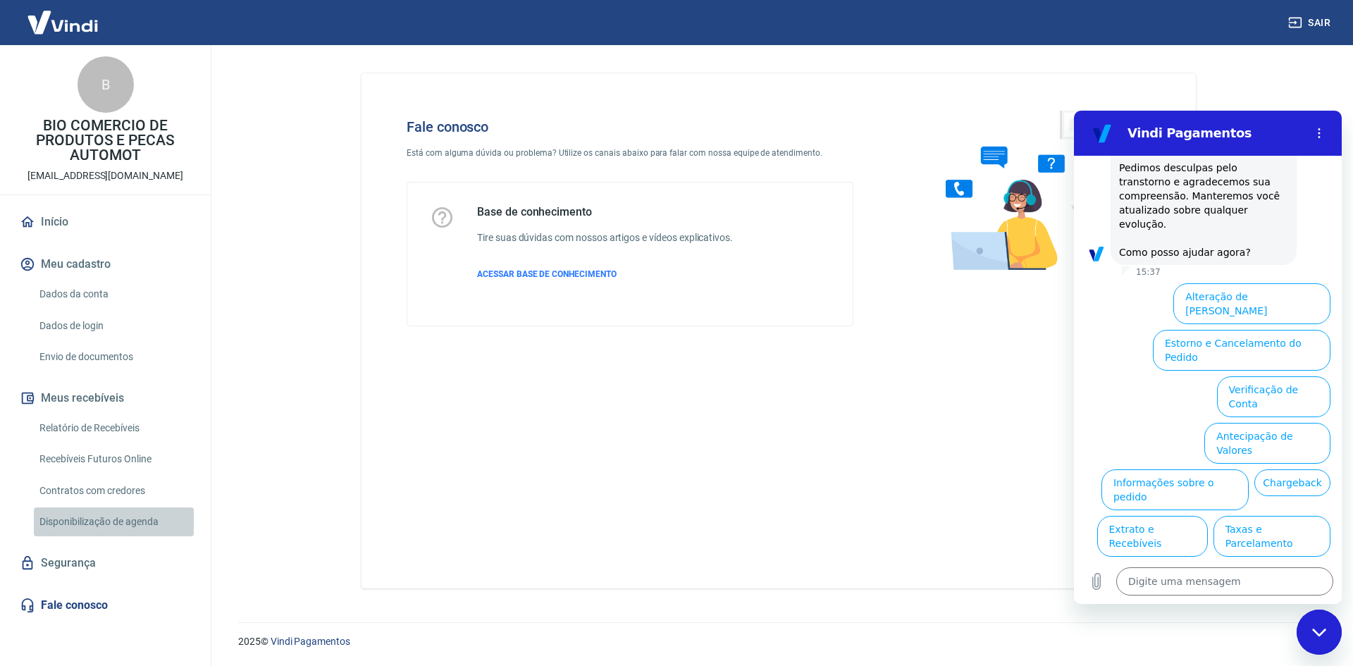
click at [116, 516] on link "Disponibilização de agenda" at bounding box center [114, 521] width 160 height 29
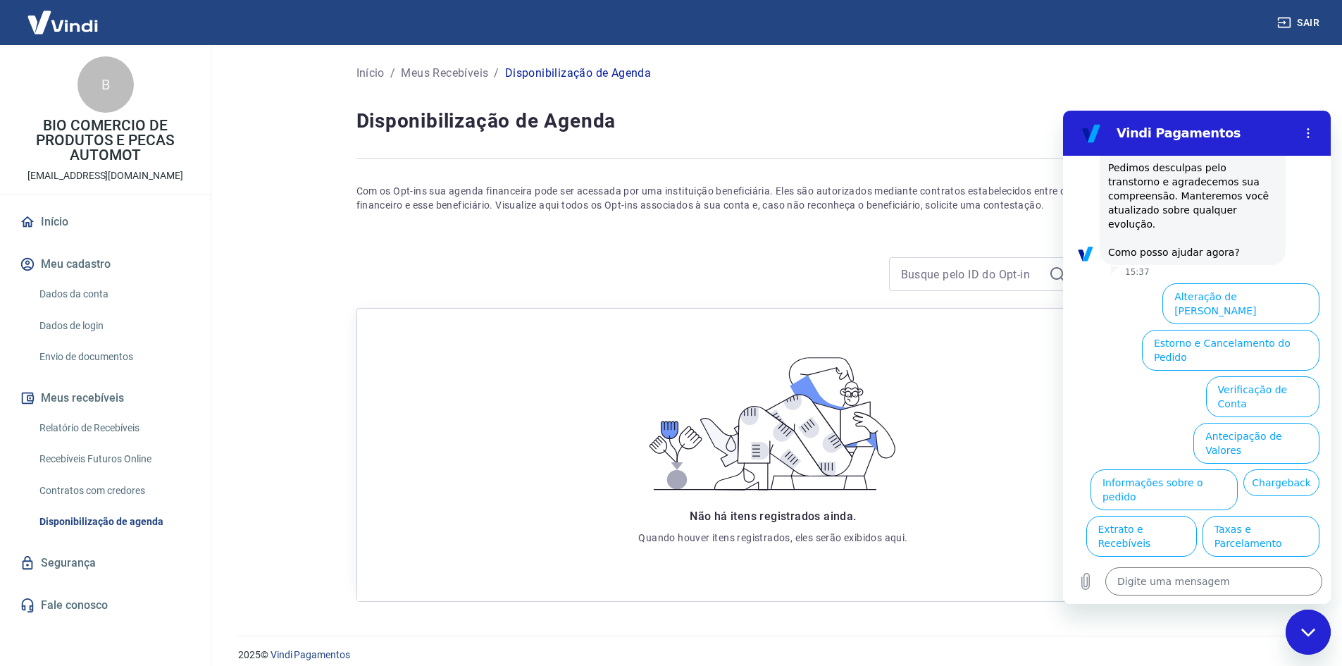
click at [70, 570] on link "Segurança" at bounding box center [105, 563] width 177 height 31
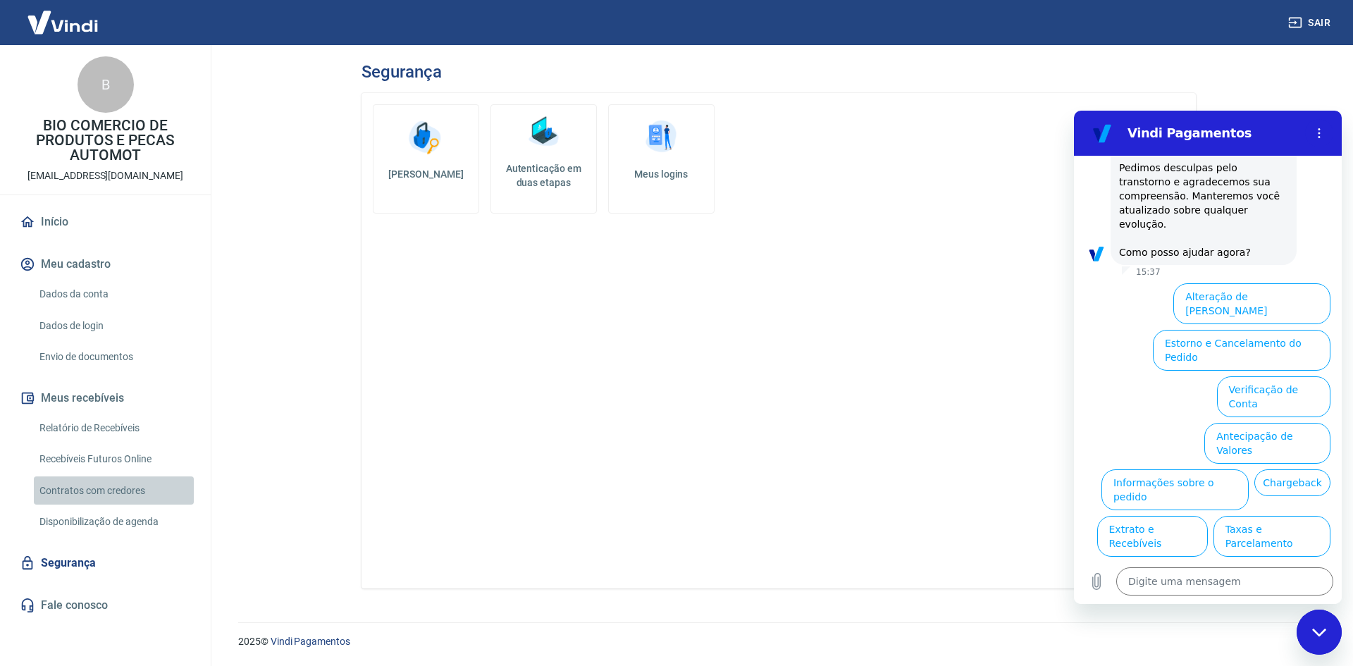
click at [113, 501] on link "Contratos com credores" at bounding box center [114, 490] width 160 height 29
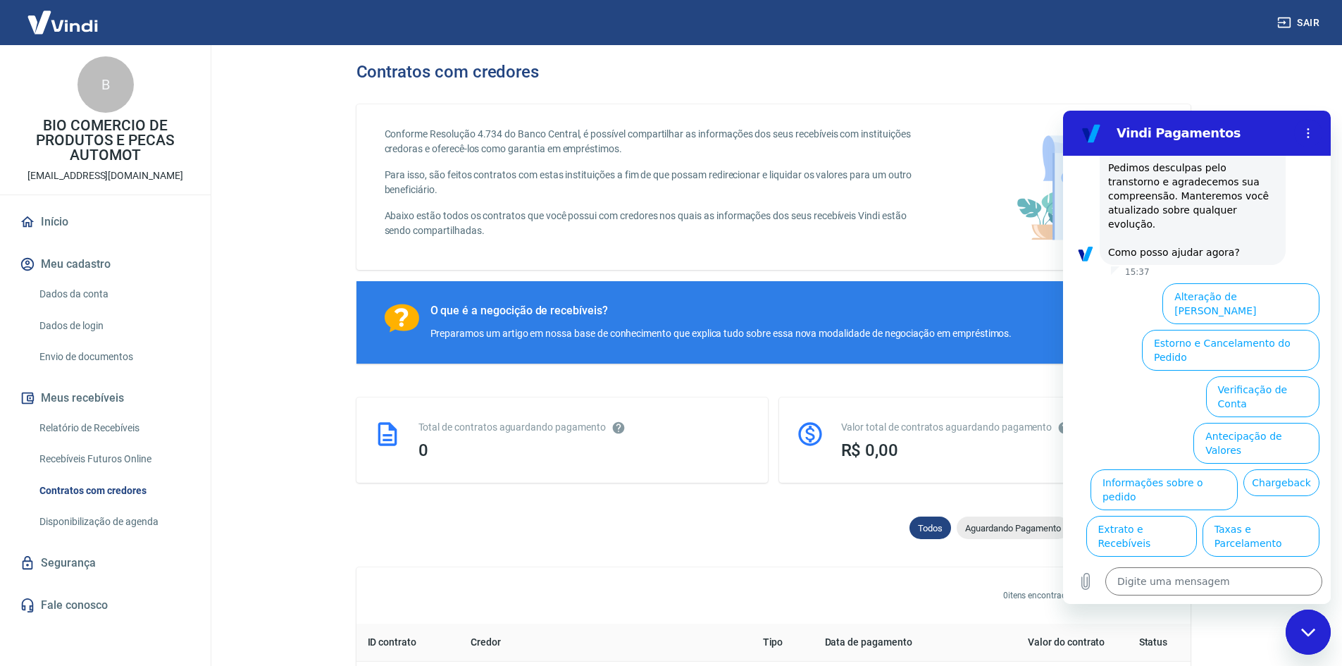
click at [124, 450] on link "Recebíveis Futuros Online" at bounding box center [114, 459] width 160 height 29
click at [125, 465] on link "Recebíveis Futuros Online" at bounding box center [114, 459] width 160 height 29
click at [98, 472] on link "Recebíveis Futuros Online" at bounding box center [114, 459] width 160 height 29
click at [77, 440] on link "Relatório de Recebíveis" at bounding box center [114, 428] width 160 height 29
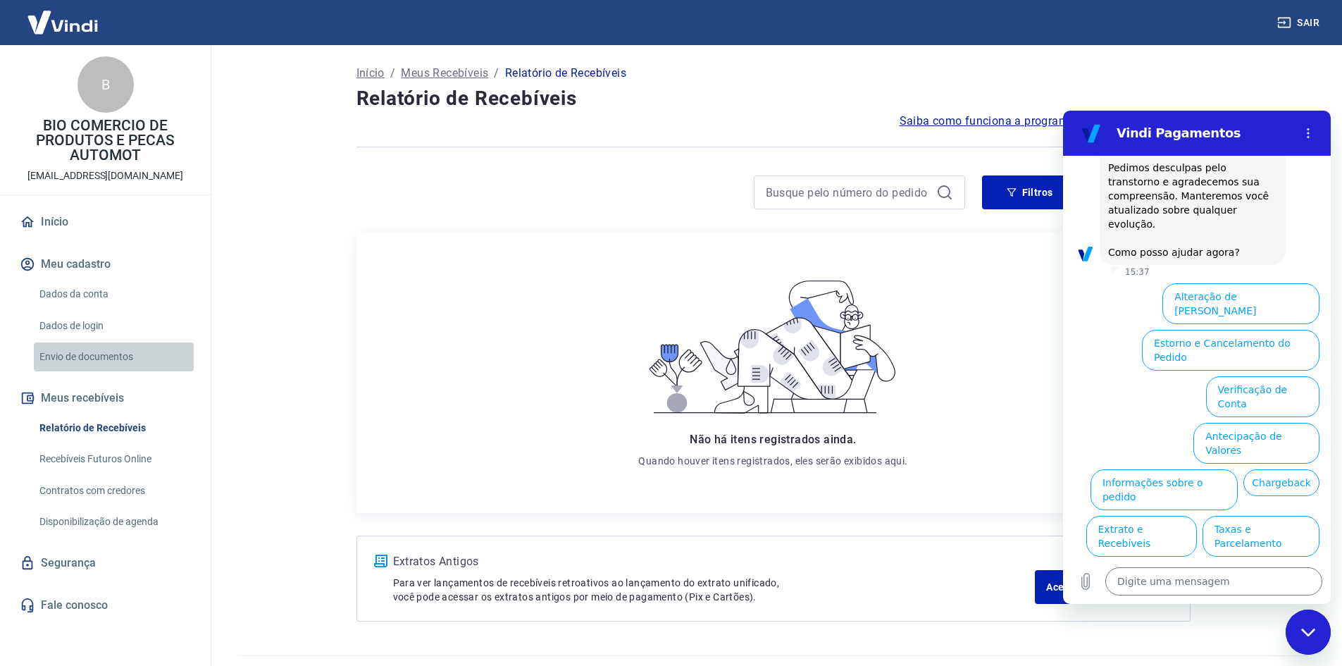
click at [118, 371] on link "Envio de documentos" at bounding box center [114, 356] width 160 height 29
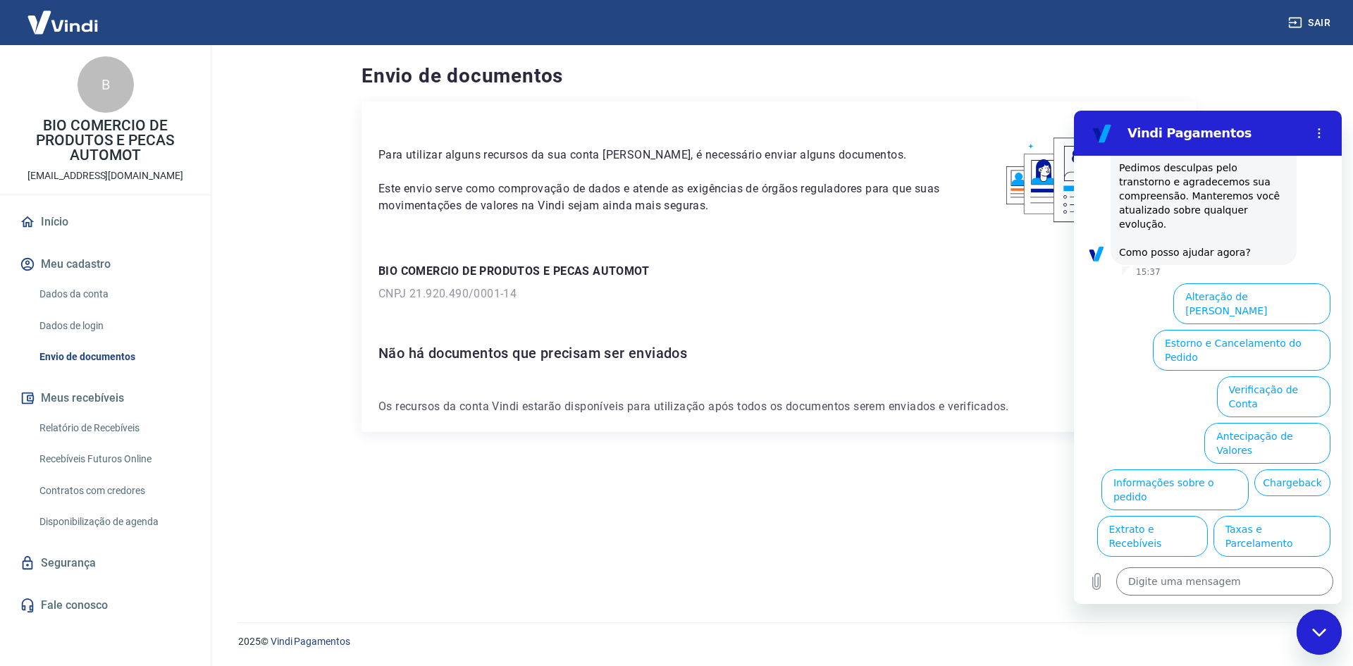
click at [1304, 635] on div "Fechar janela de mensagens" at bounding box center [1319, 632] width 42 height 42
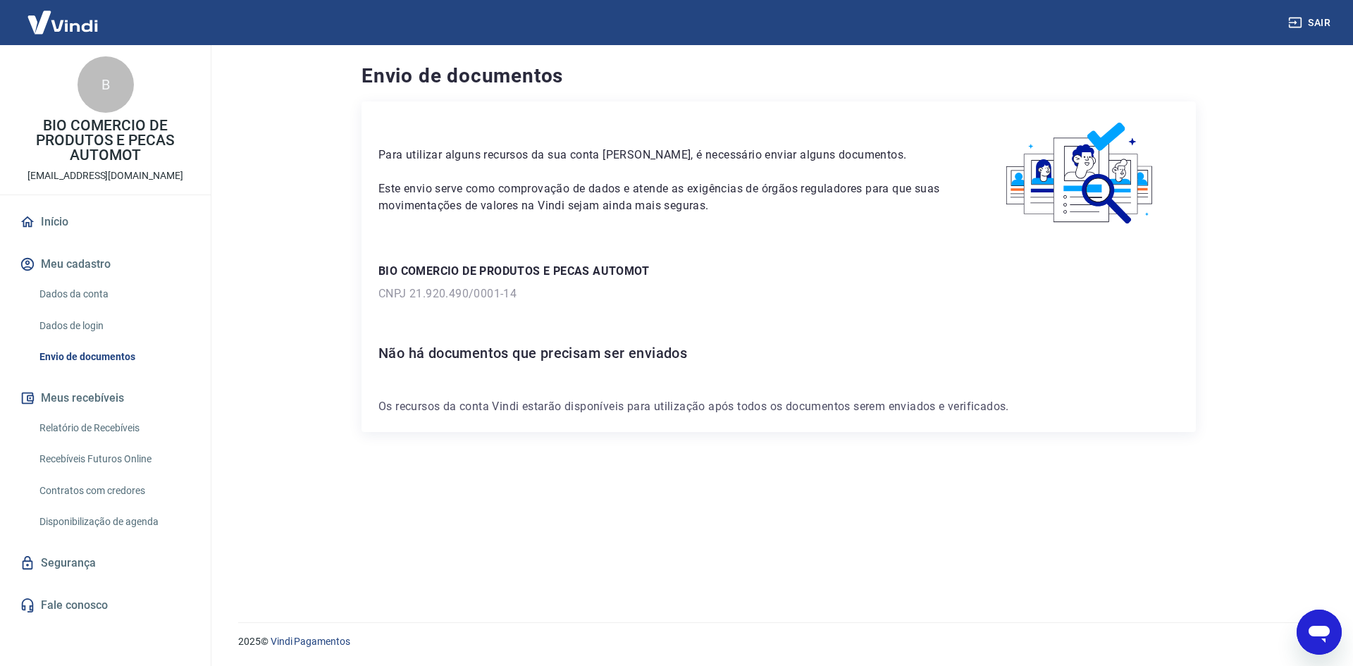
click at [580, 343] on h6 "Não há documentos que precisam ser enviados" at bounding box center [778, 353] width 801 height 23
click at [957, 407] on p "Os recursos da conta Vindi estarão disponíveis para utilização após todos os do…" at bounding box center [778, 406] width 801 height 17
click at [1077, 135] on img at bounding box center [1080, 173] width 197 height 111
click at [82, 314] on link "Dados de login" at bounding box center [114, 325] width 160 height 29
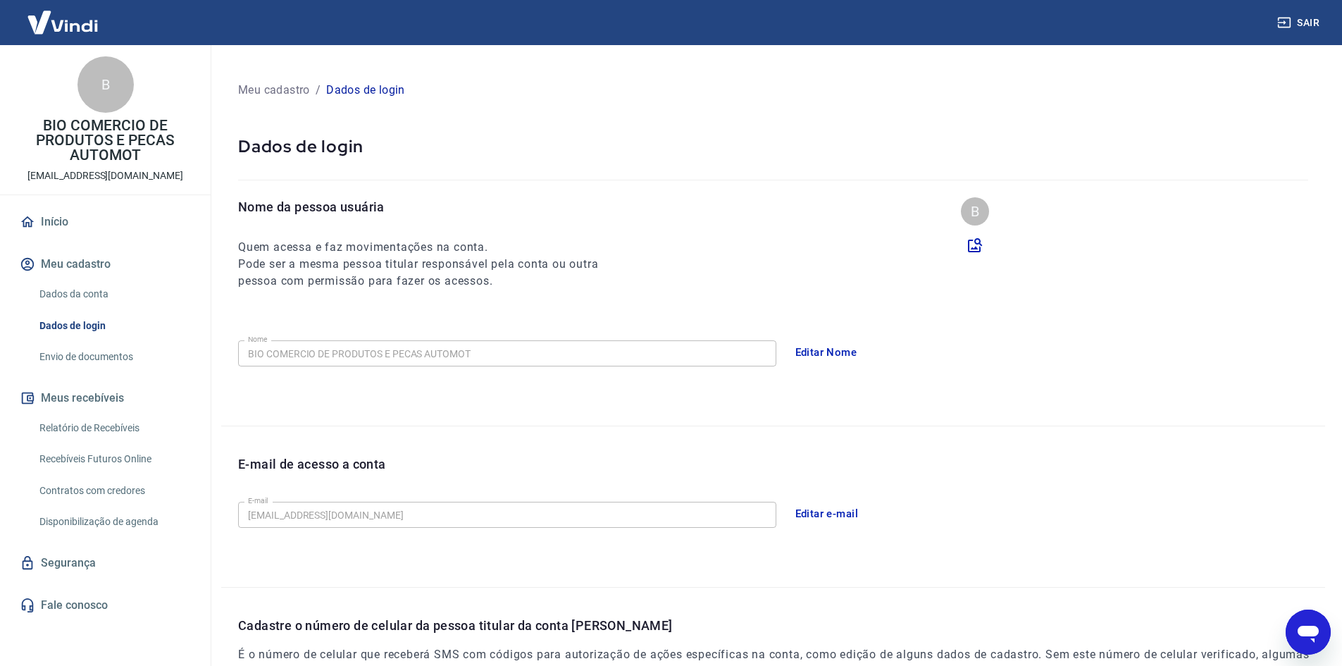
type textarea "x"
click at [50, 294] on link "Dados da conta" at bounding box center [114, 294] width 160 height 29
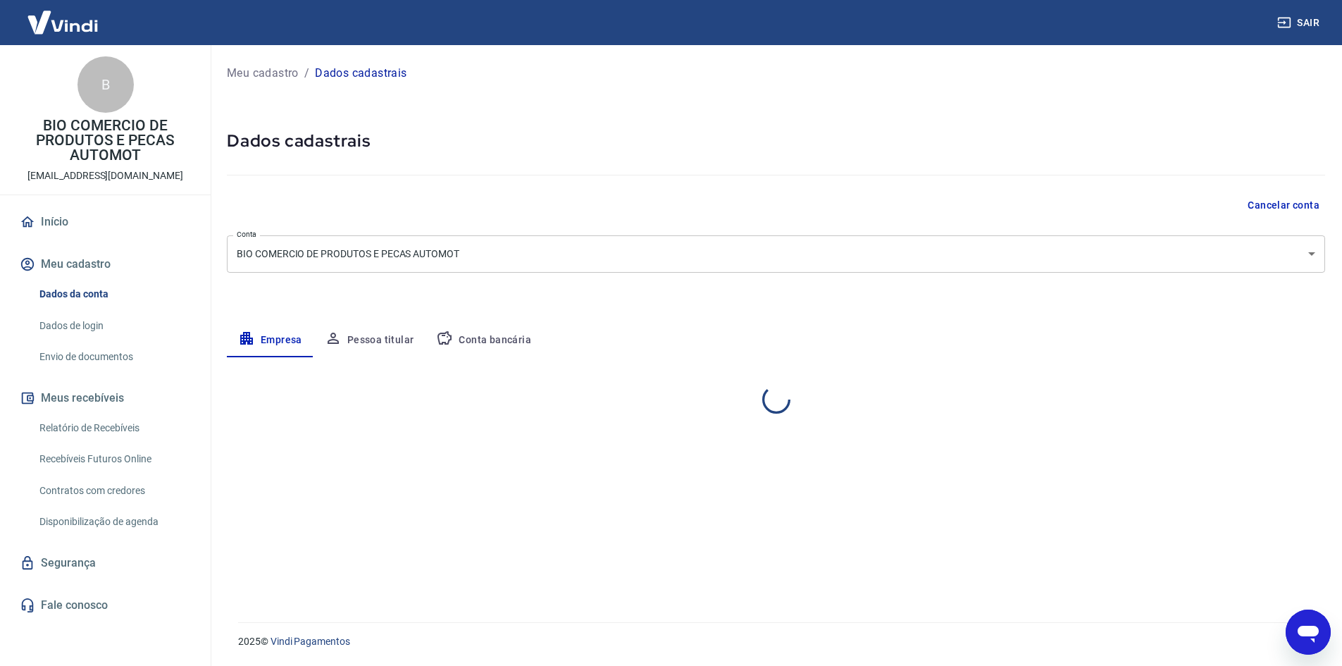
select select "PR"
select select "business"
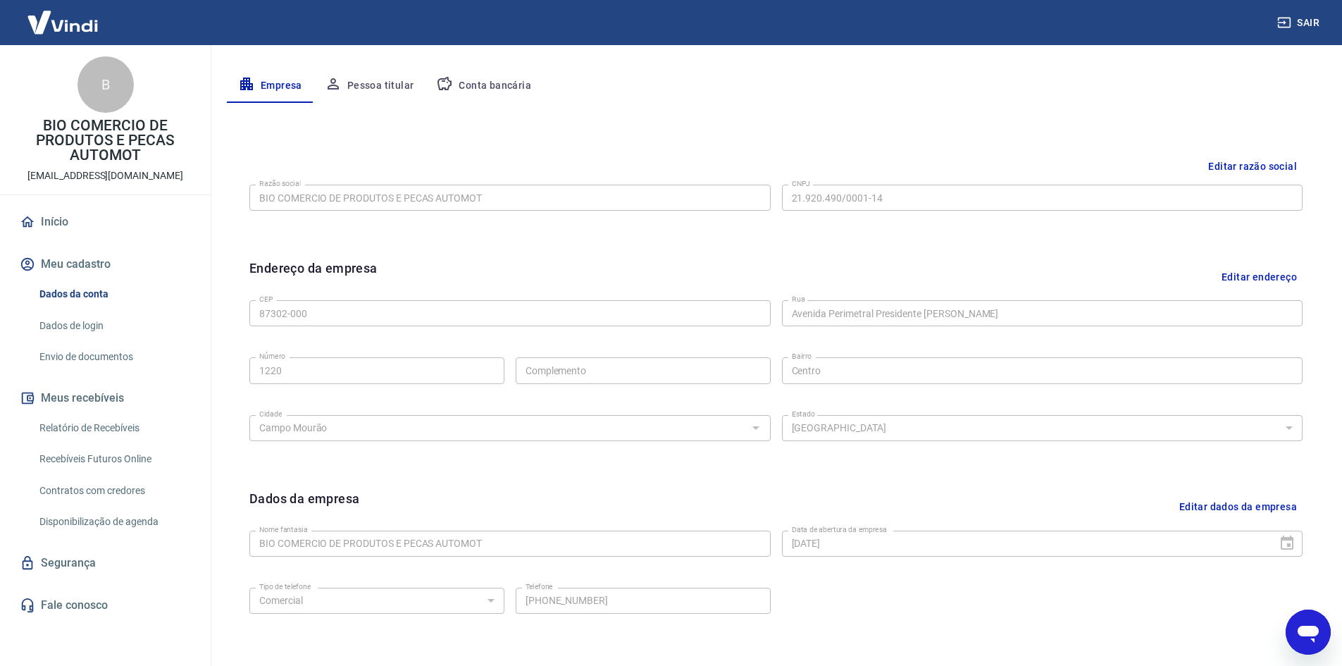
scroll to position [282, 0]
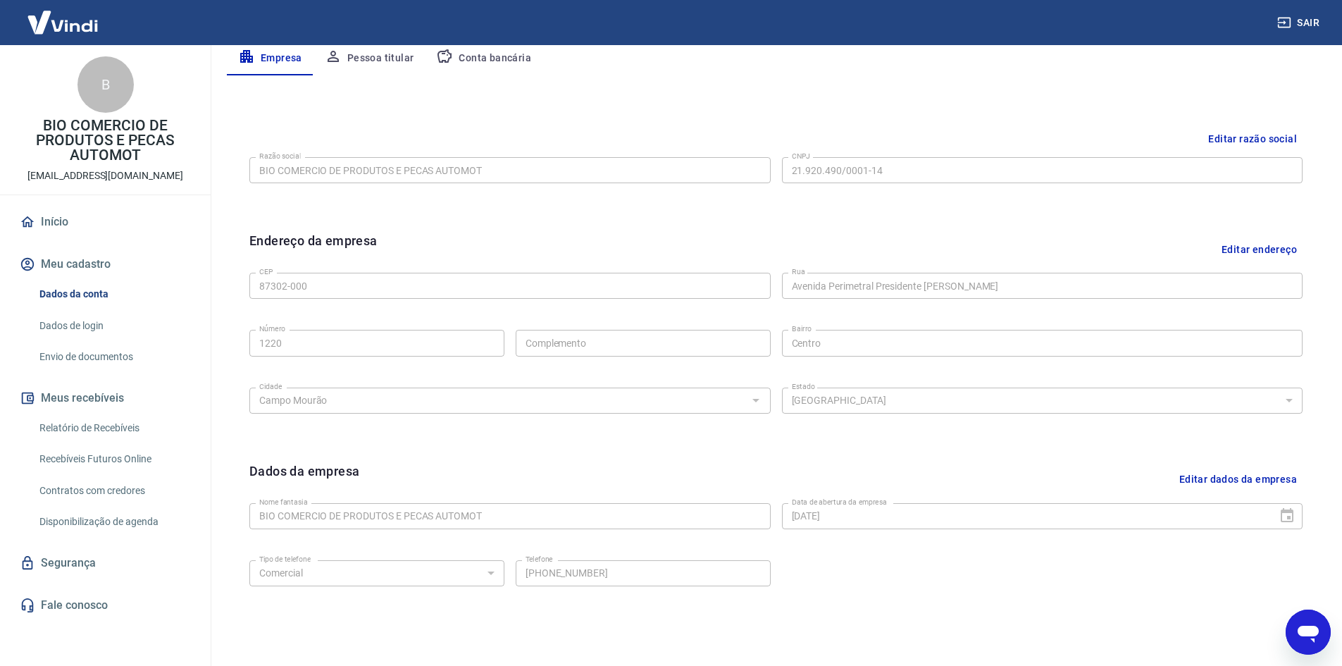
type textarea "x"
